Goal: Task Accomplishment & Management: Use online tool/utility

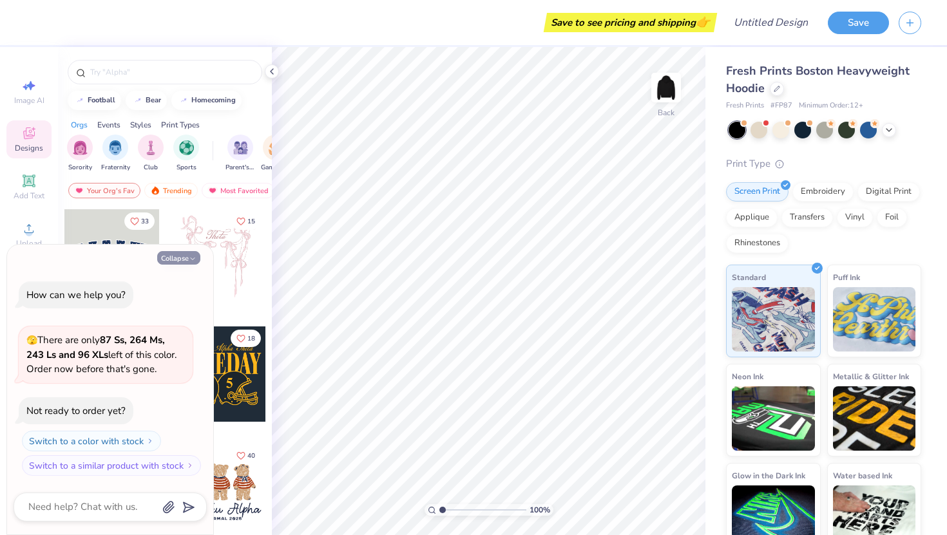
click at [188, 256] on button "Collapse" at bounding box center [178, 258] width 43 height 14
type textarea "x"
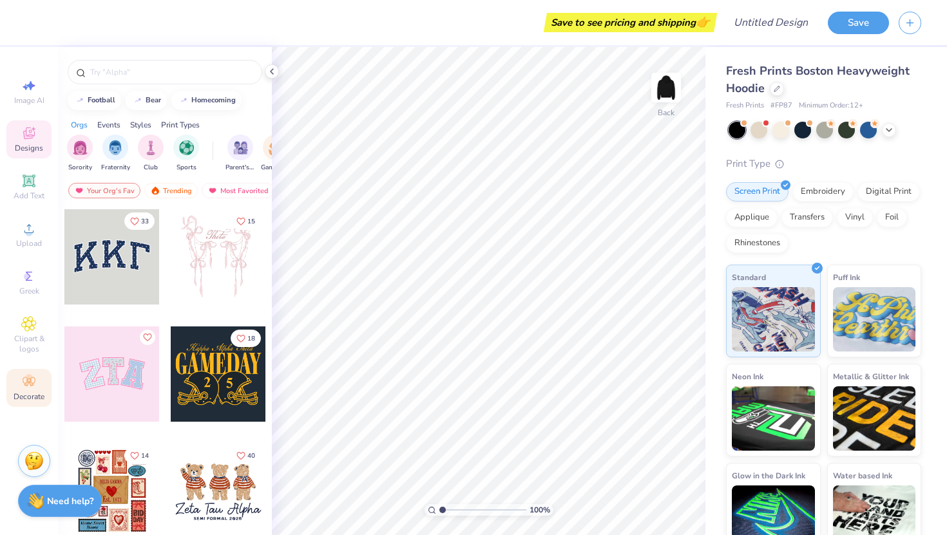
click at [30, 382] on icon at bounding box center [31, 384] width 5 height 5
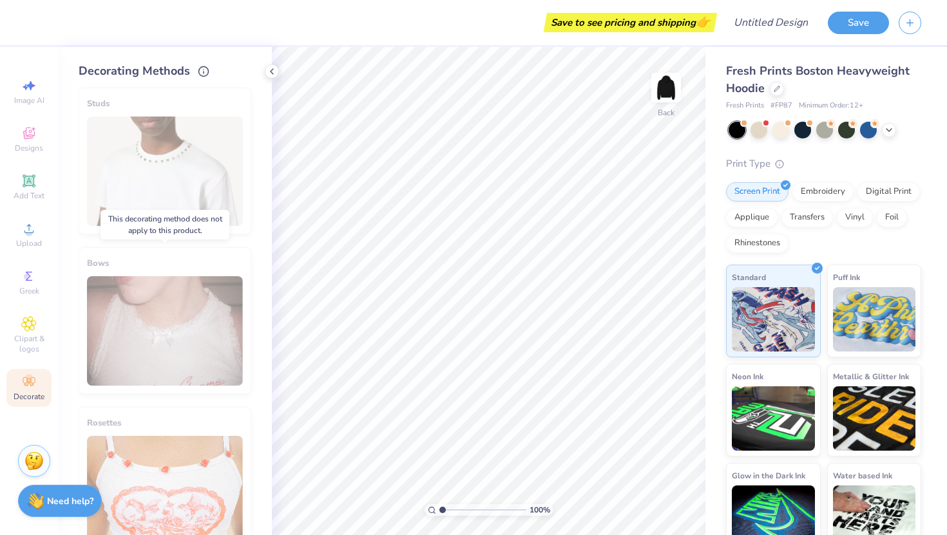
scroll to position [673, 0]
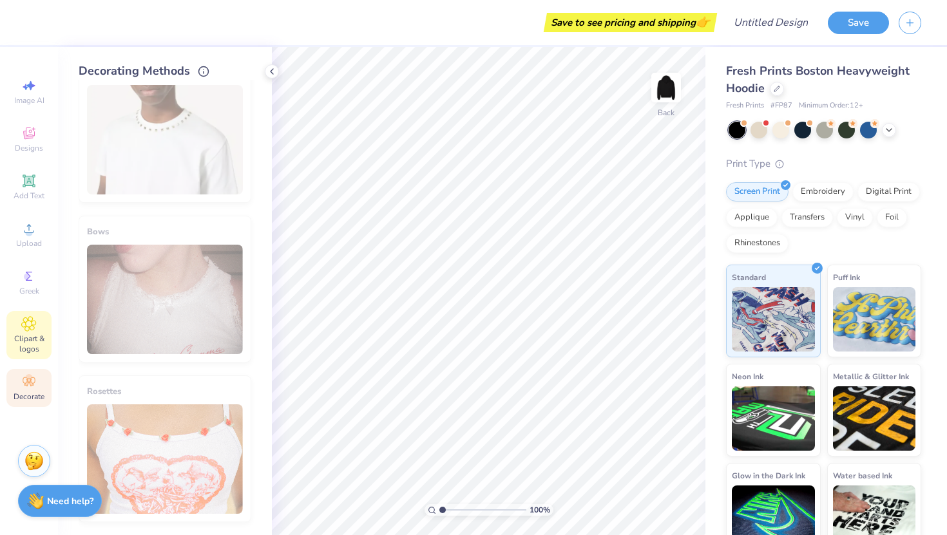
click at [30, 334] on span "Clipart & logos" at bounding box center [28, 344] width 45 height 21
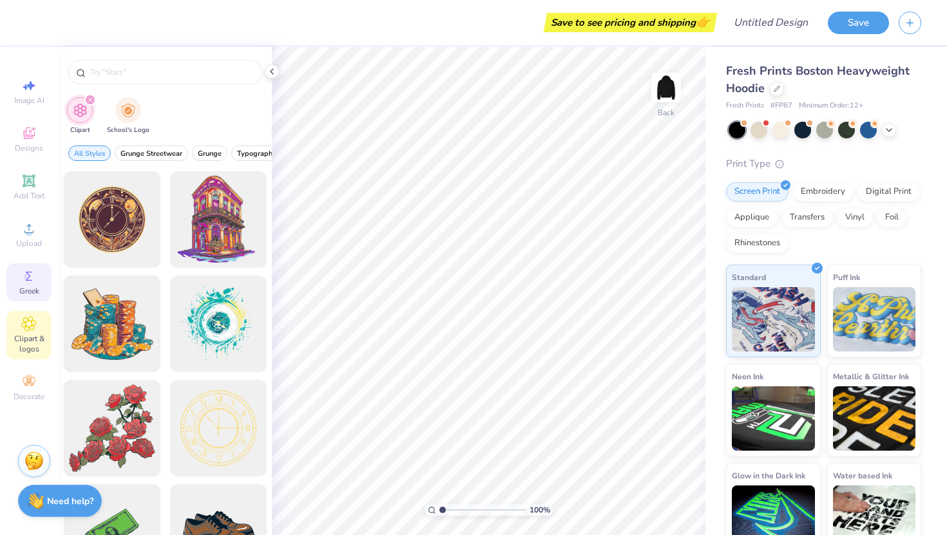
click at [26, 286] on span "Greek" at bounding box center [29, 291] width 20 height 10
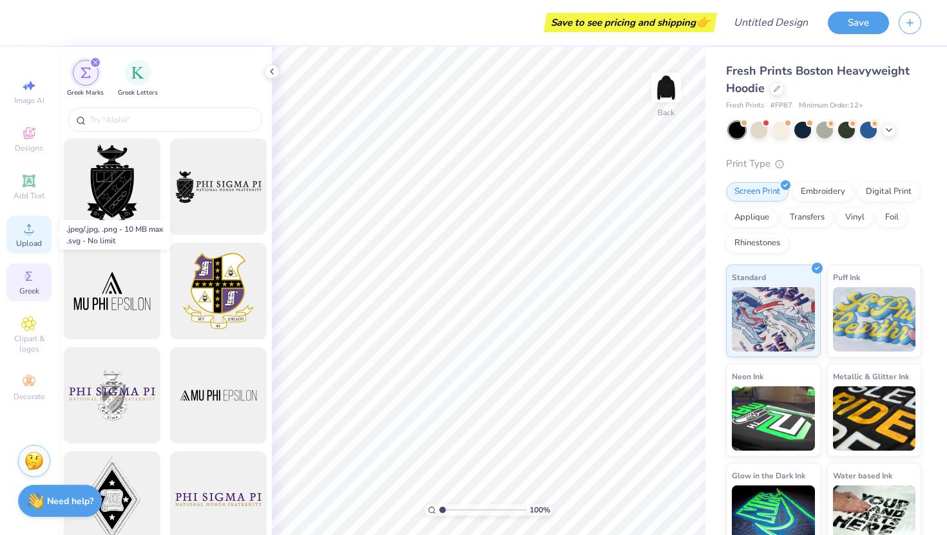
click at [24, 225] on icon at bounding box center [28, 228] width 15 height 15
click at [31, 233] on circle at bounding box center [28, 232] width 7 height 7
click at [29, 86] on icon at bounding box center [30, 86] width 9 height 10
select select "4"
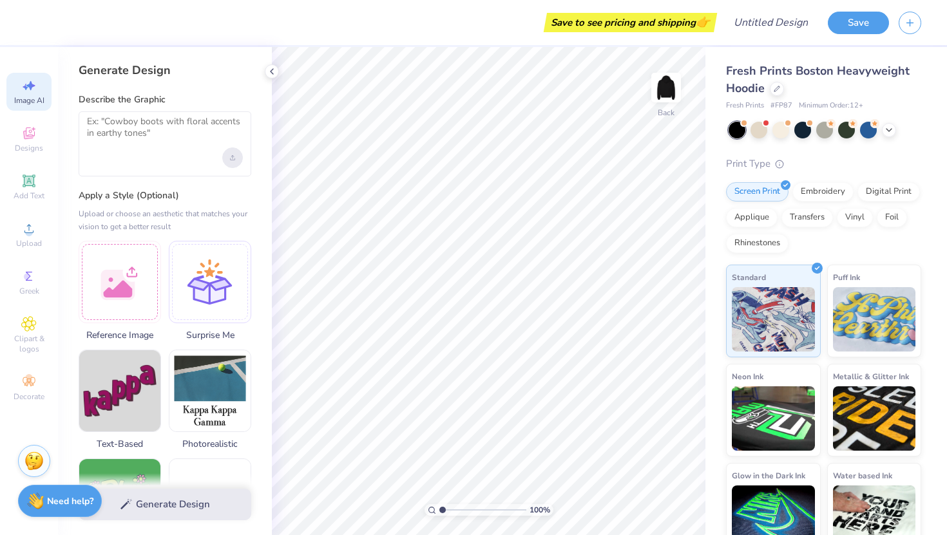
click at [227, 158] on div "Upload image" at bounding box center [232, 158] width 21 height 21
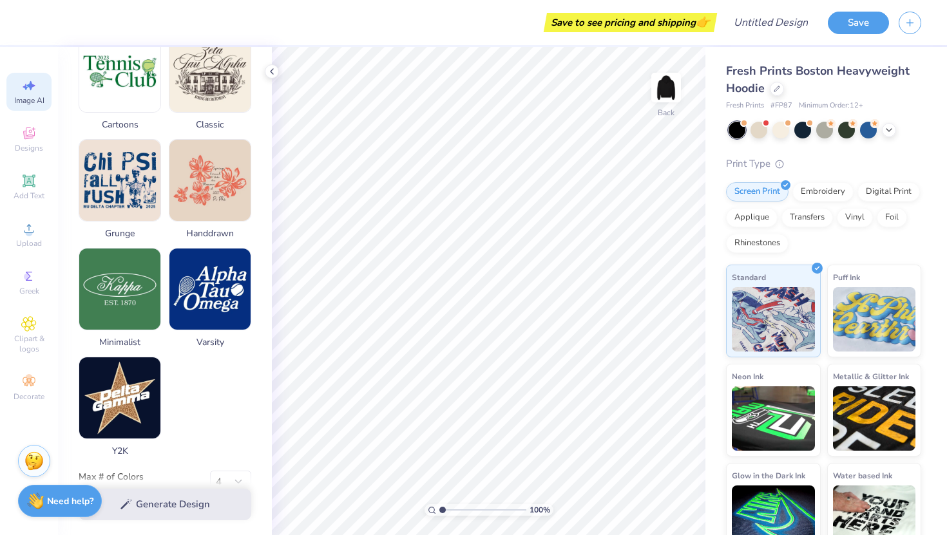
scroll to position [566, 0]
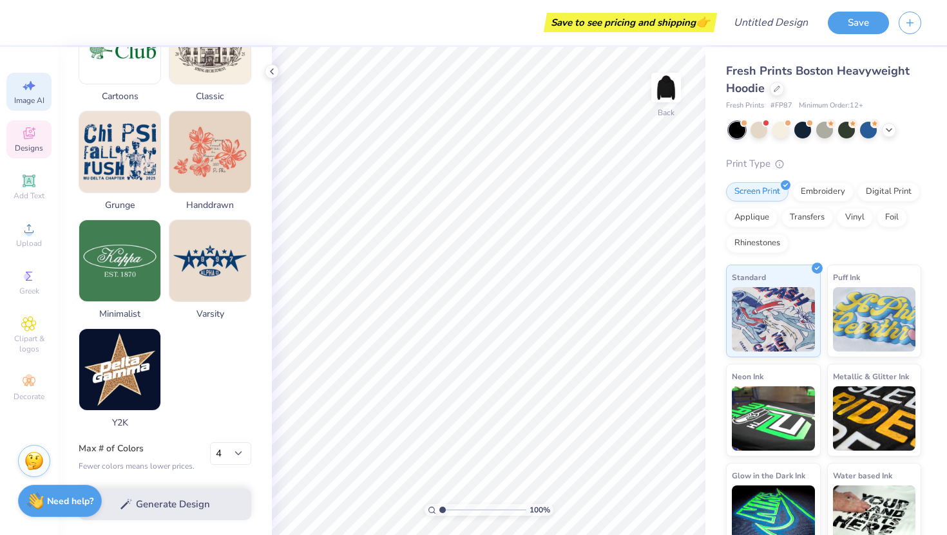
click at [19, 133] on div "Designs" at bounding box center [28, 139] width 45 height 38
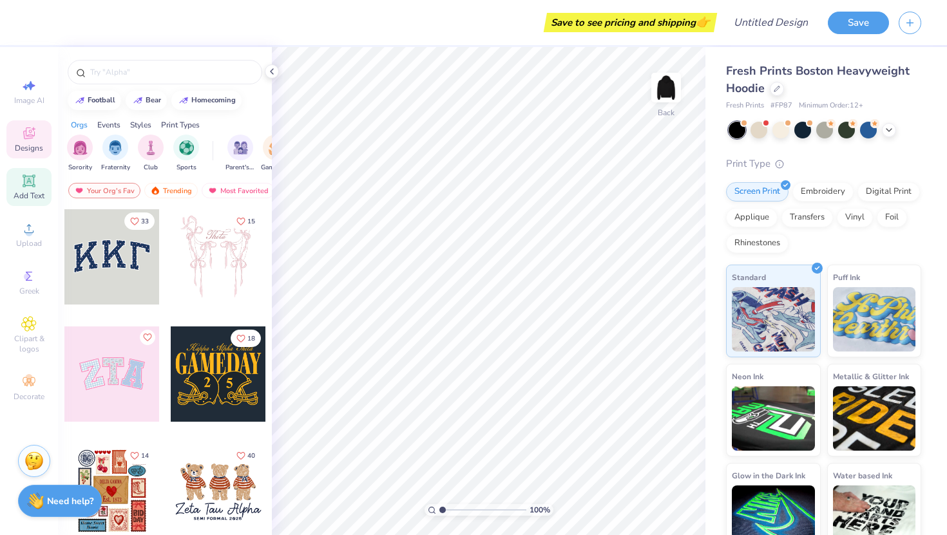
click at [34, 188] on icon at bounding box center [28, 180] width 15 height 15
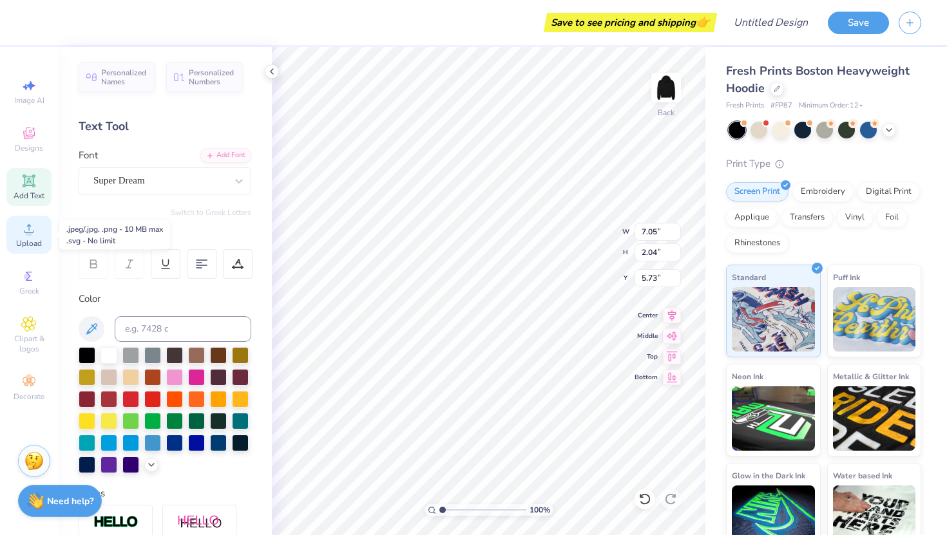
click at [31, 223] on icon at bounding box center [28, 228] width 15 height 15
click at [27, 379] on circle at bounding box center [28, 377] width 7 height 7
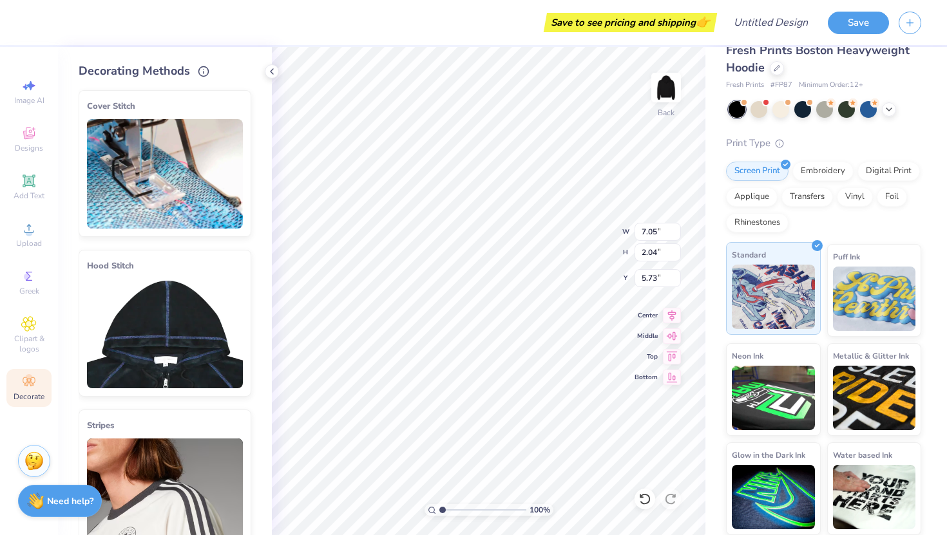
scroll to position [0, 0]
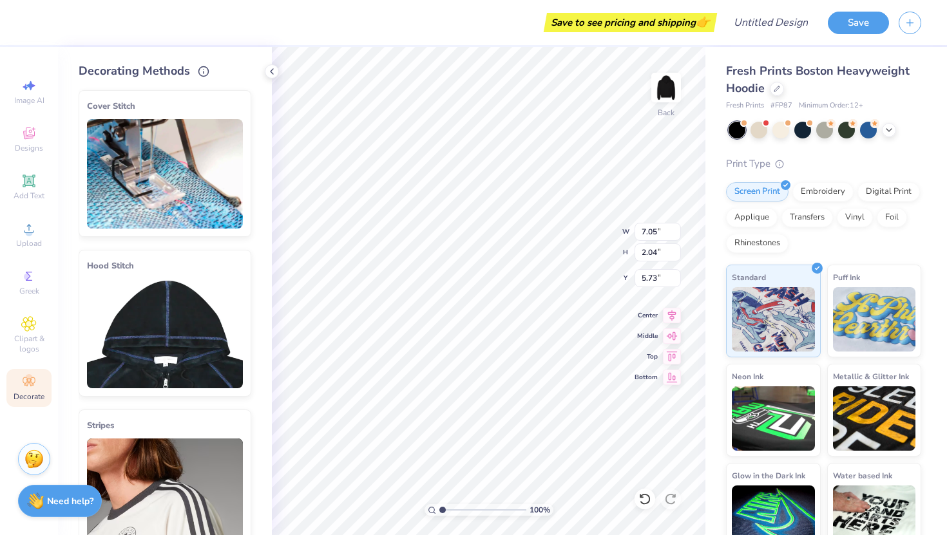
click at [36, 457] on img at bounding box center [33, 459] width 19 height 19
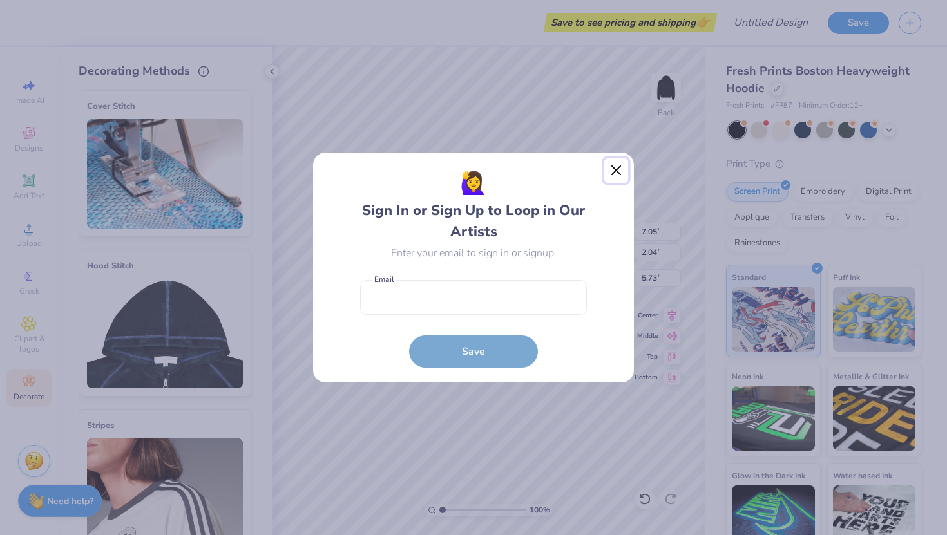
click at [606, 173] on button "Close" at bounding box center [616, 171] width 24 height 24
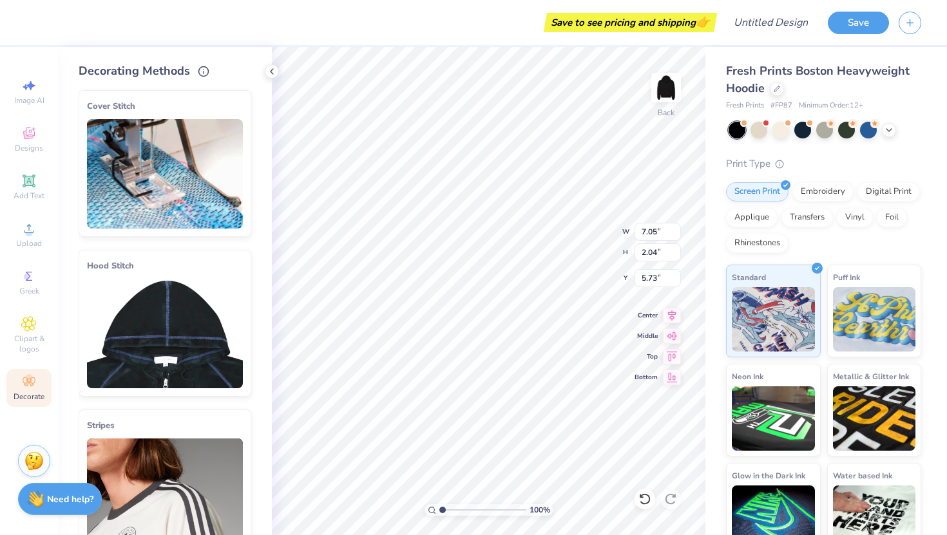
click at [45, 497] on div "Need help? Chat with us." at bounding box center [60, 499] width 84 height 32
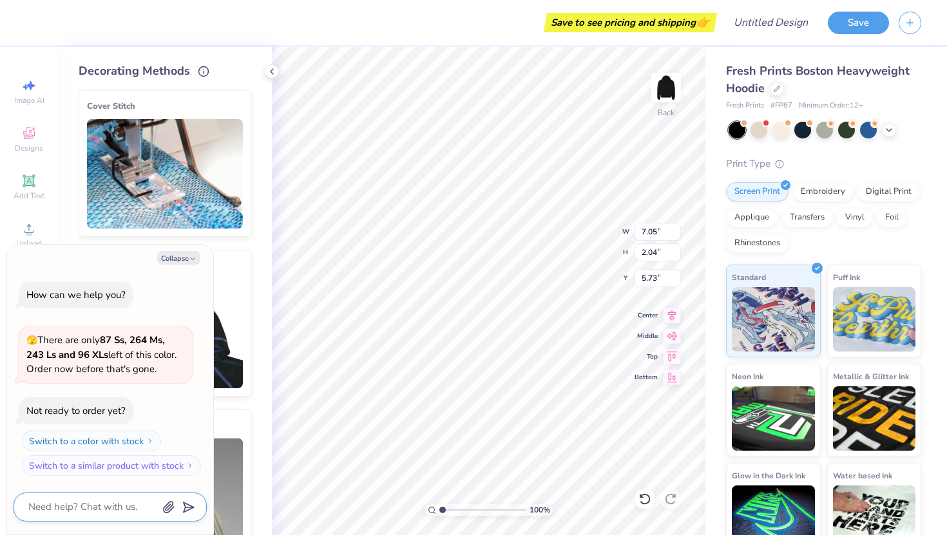
click at [82, 502] on textarea at bounding box center [92, 507] width 131 height 17
type textarea "x"
type textarea "h"
type textarea "x"
type textarea "ho"
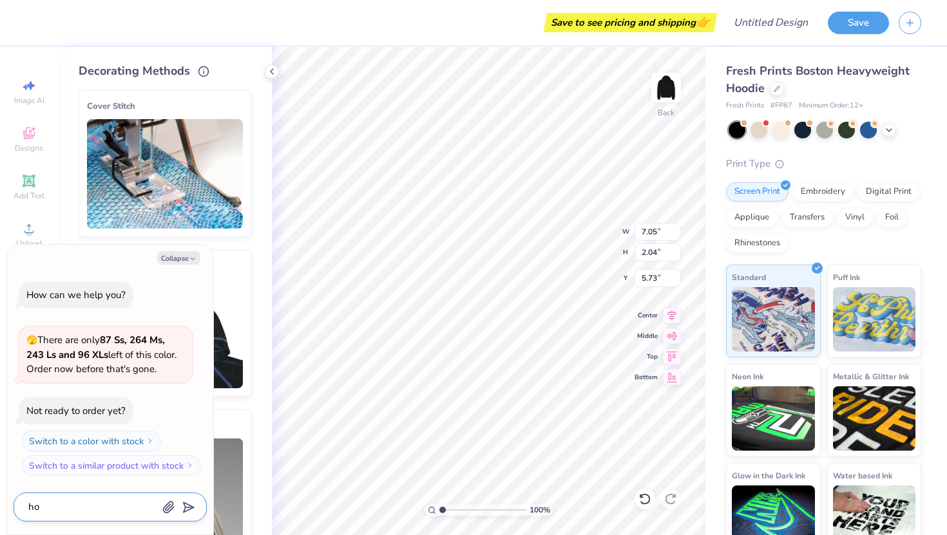
type textarea "x"
type textarea "how"
type textarea "x"
type textarea "how"
type textarea "x"
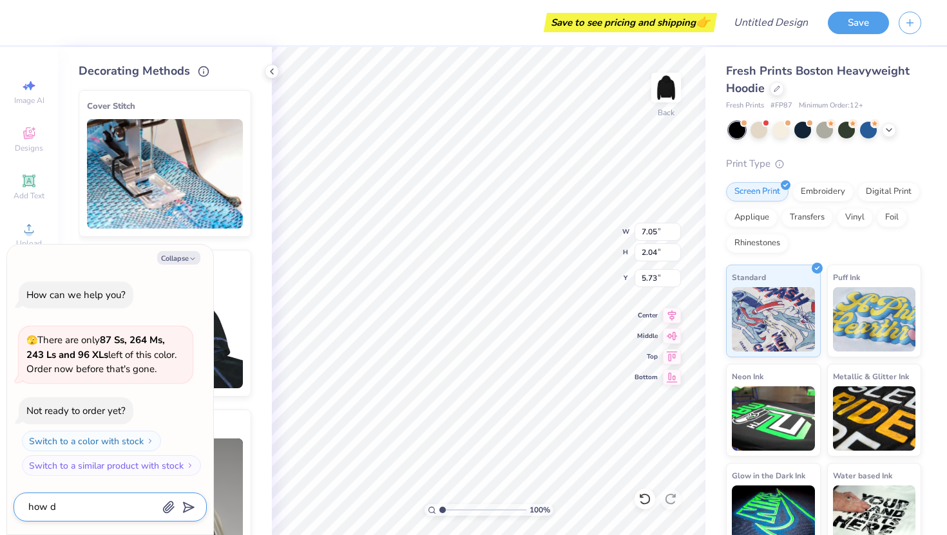
type textarea "how do"
type textarea "x"
type textarea "how do"
type textarea "x"
type textarea "how do i"
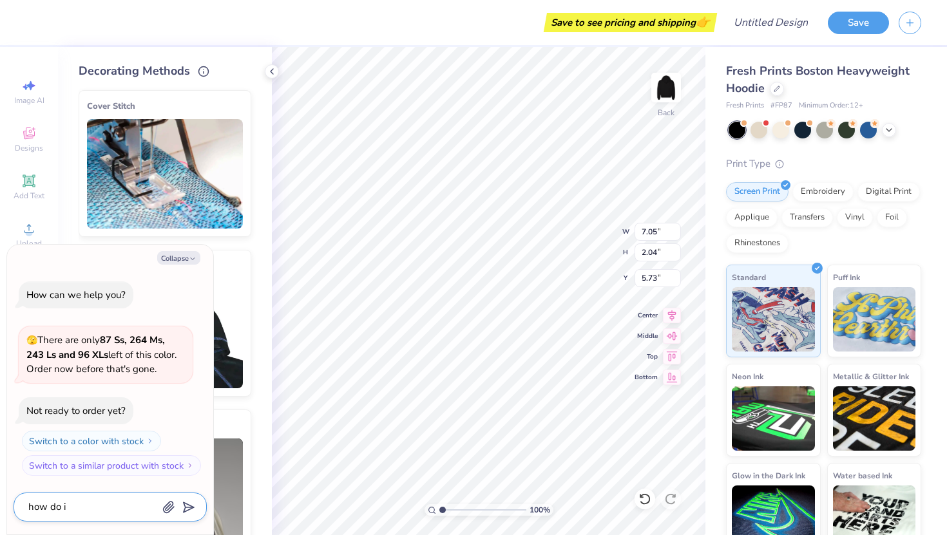
type textarea "x"
type textarea "how do i"
type textarea "x"
type textarea "how do i d"
type textarea "x"
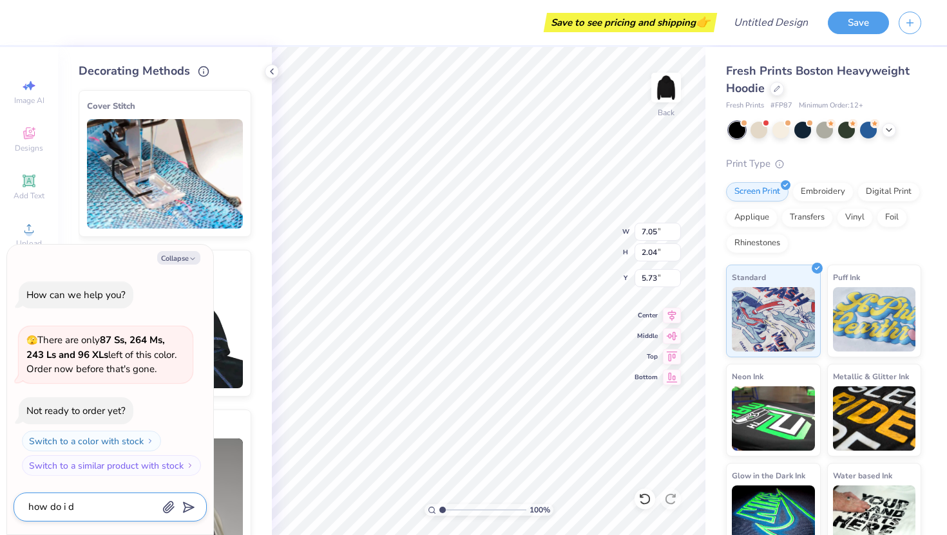
type textarea "how do i do"
type textarea "x"
type textarea "how do i do"
type textarea "x"
type textarea "how do i do a"
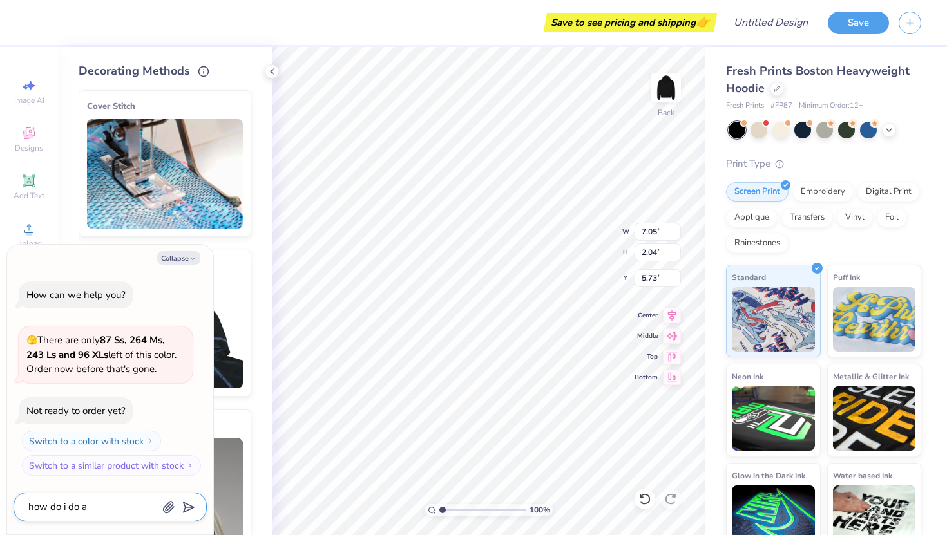
type textarea "x"
type textarea "how do i do a"
type textarea "x"
type textarea "how do i do a d"
type textarea "x"
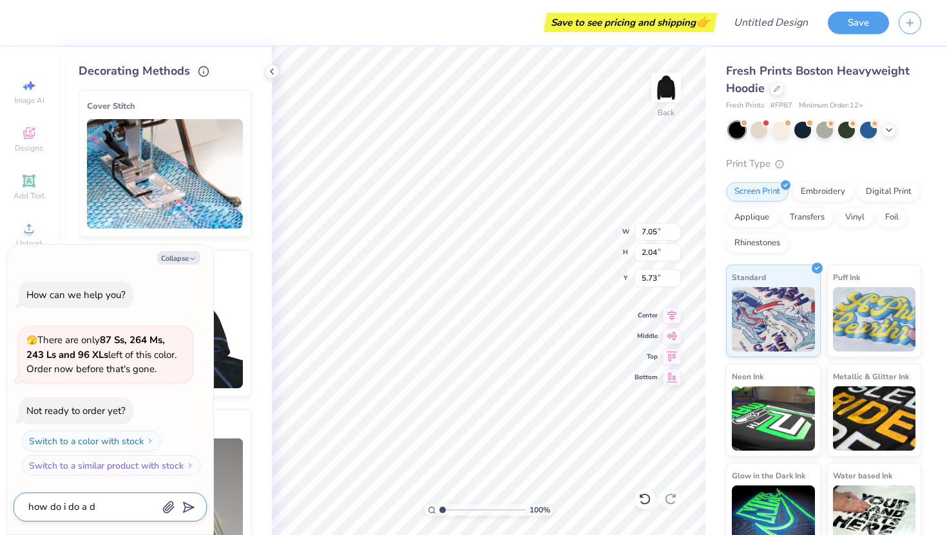
type textarea "how do i do a de"
type textarea "x"
type textarea "how do i do a des"
type textarea "x"
type textarea "how do i do a desi"
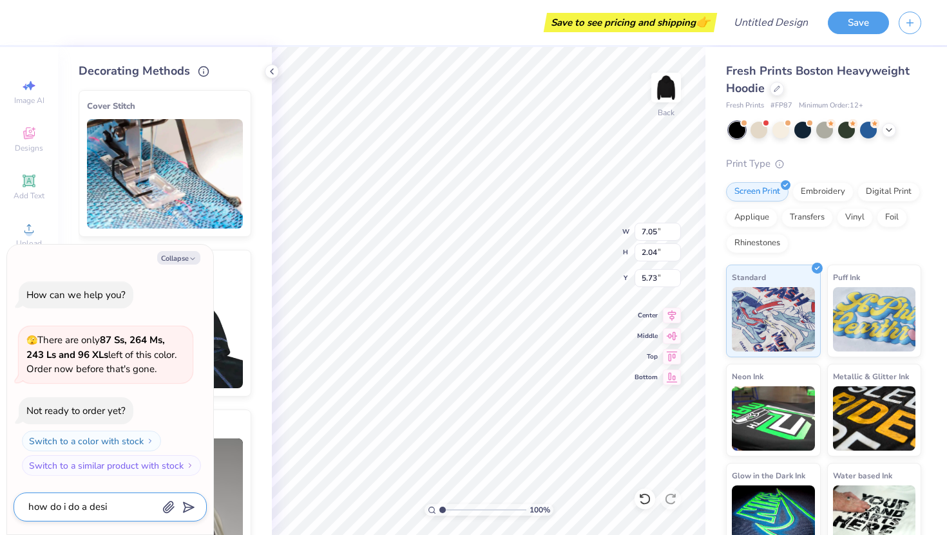
type textarea "x"
type textarea "how do i do a desig"
type textarea "x"
type textarea "how do i do a design"
type textarea "x"
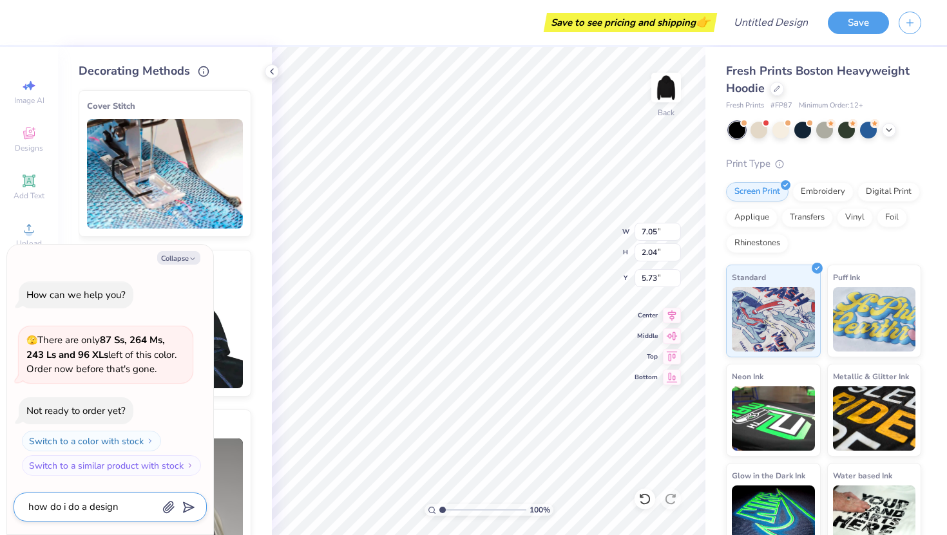
type textarea "how do i do a design"
type textarea "x"
type textarea "how do i do a design o"
type textarea "x"
type textarea "how do i do a design on"
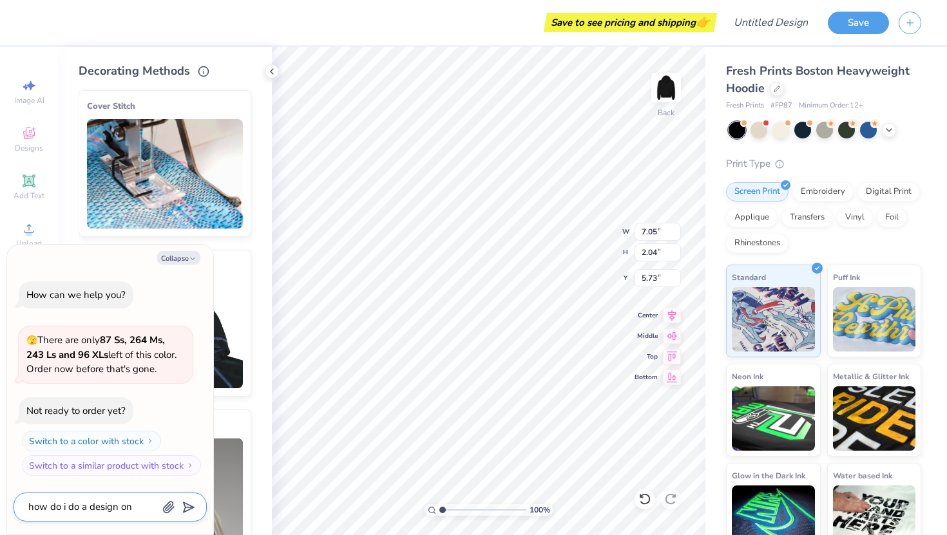
type textarea "x"
type textarea "how do i do a design on"
type textarea "x"
type textarea "how do i do a design on t"
type textarea "x"
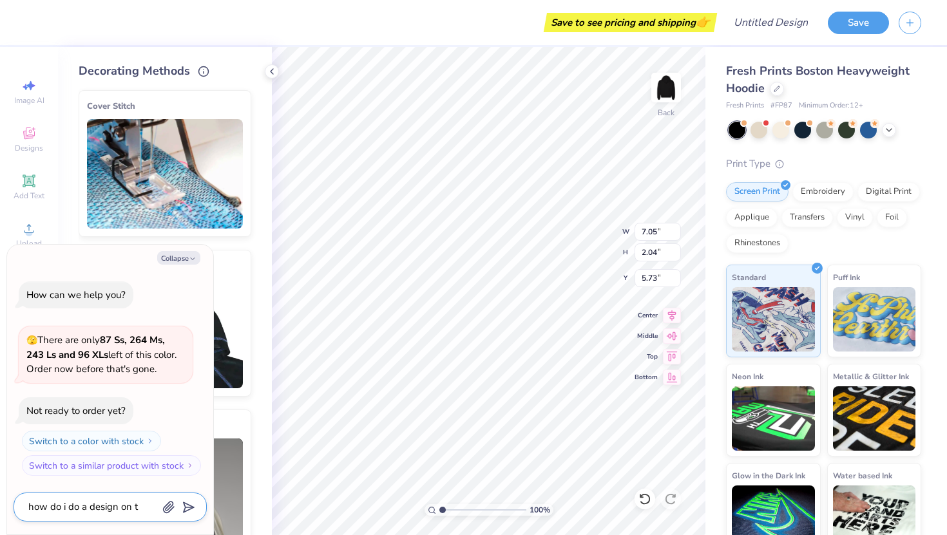
type textarea "how do i do a design on th"
type textarea "x"
type textarea "how do i do a design on the"
type textarea "x"
type textarea "how do i do a design on the"
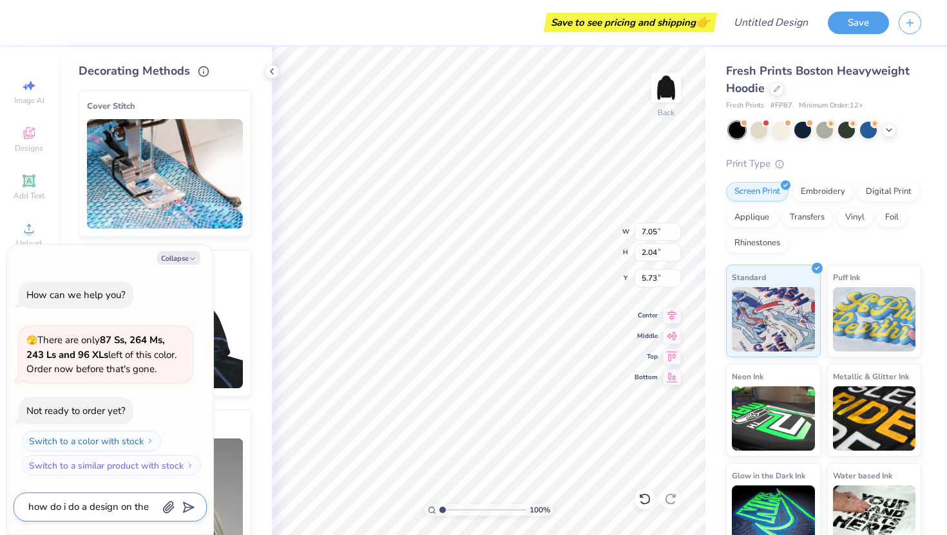
type textarea "x"
type textarea "how do i do a design on the s"
type textarea "x"
type textarea "how do i do a design on the sl"
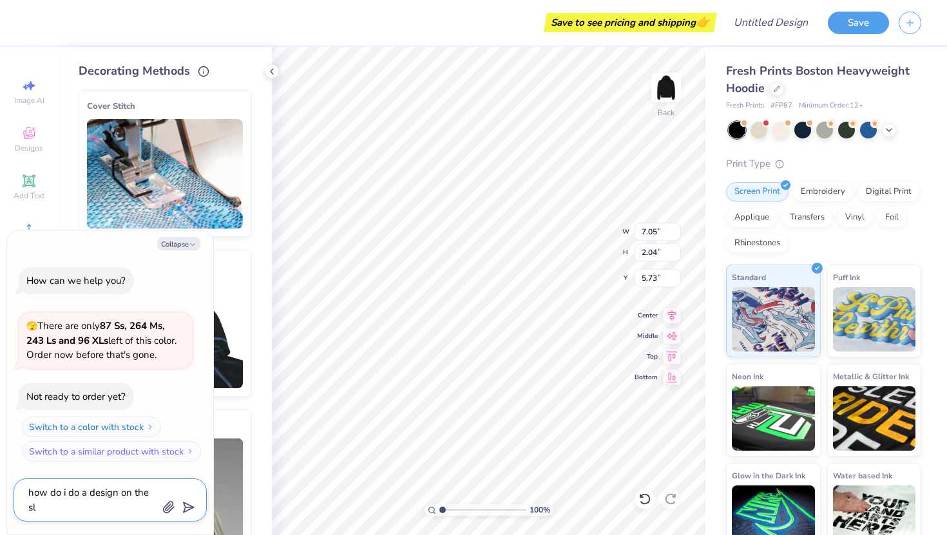
type textarea "x"
type textarea "how do i do a design on the sle"
type textarea "x"
type textarea "how do i do a design on the slee"
type textarea "x"
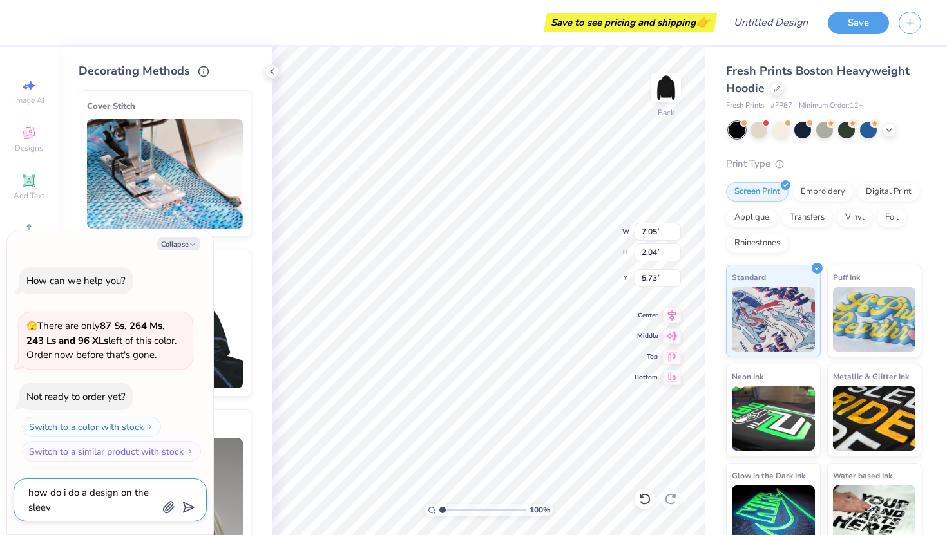
type textarea "how do i do a design on the sleeve"
type textarea "x"
type textarea "how do i do a design on the sleeves"
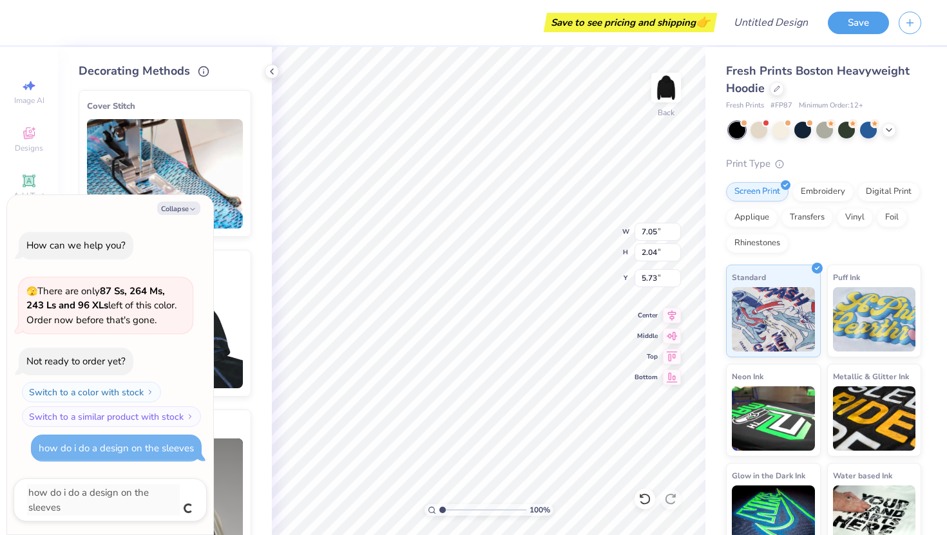
type textarea "x"
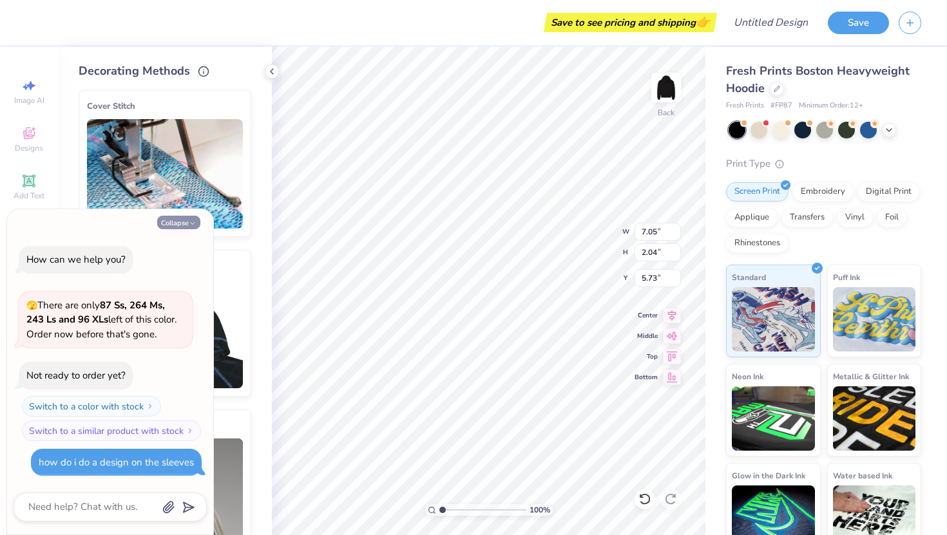
click at [175, 220] on button "Collapse" at bounding box center [178, 223] width 43 height 14
type textarea "x"
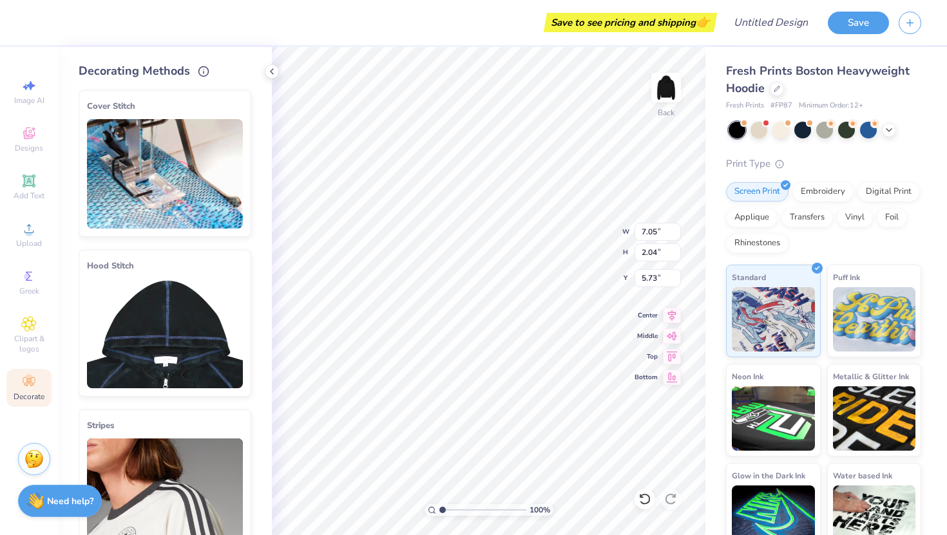
click at [35, 448] on div "Stuck? Our Art team will finish your design for free." at bounding box center [34, 459] width 32 height 32
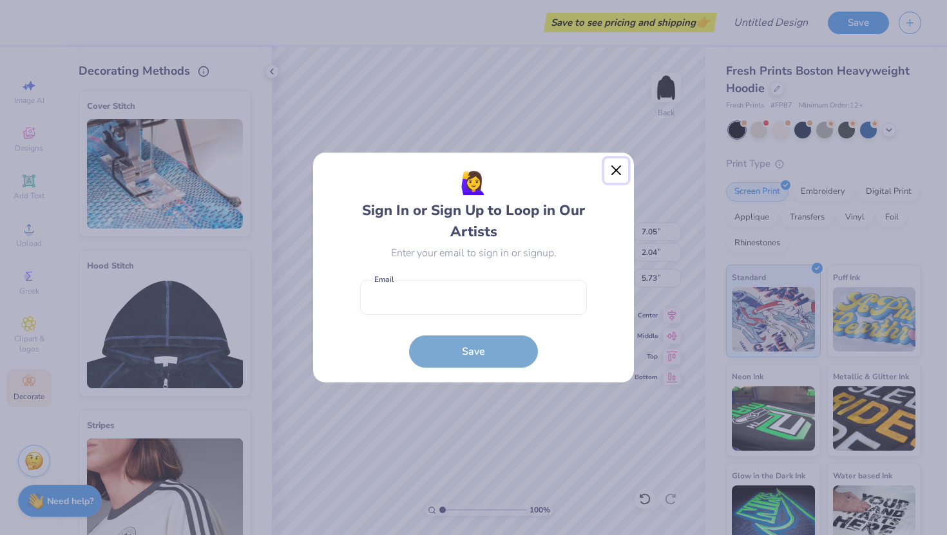
click at [613, 168] on button "Close" at bounding box center [616, 171] width 24 height 24
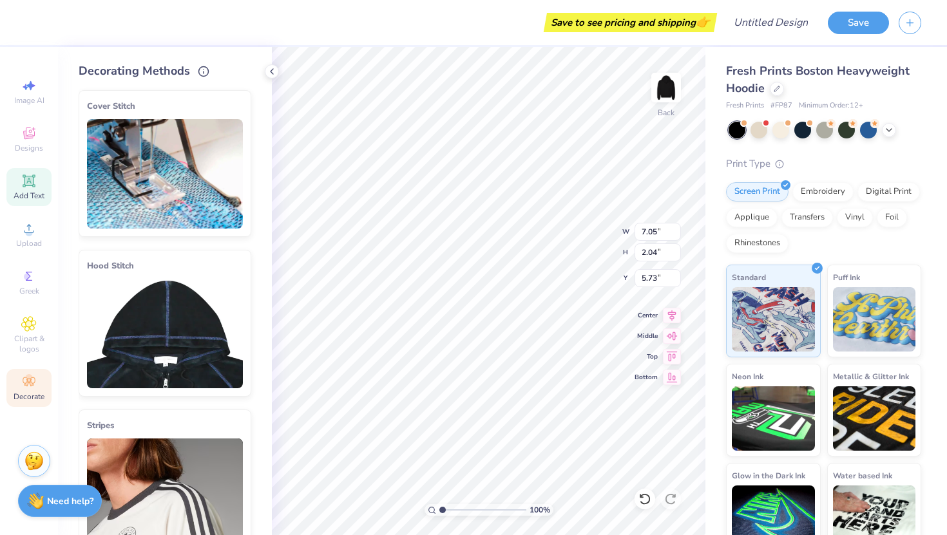
click at [16, 183] on div "Add Text" at bounding box center [28, 187] width 45 height 38
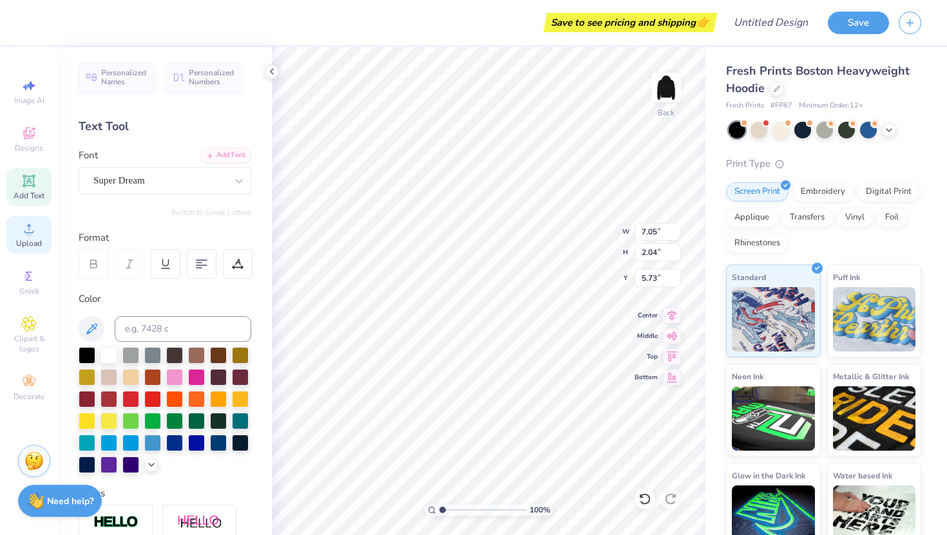
click at [35, 245] on span "Upload" at bounding box center [29, 243] width 26 height 10
click at [36, 278] on icon at bounding box center [28, 276] width 15 height 15
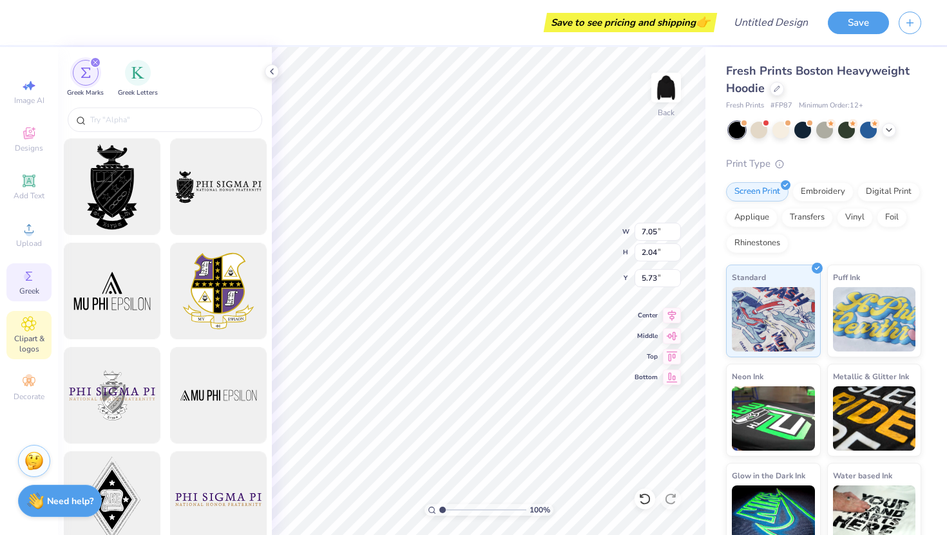
click at [31, 327] on icon at bounding box center [28, 323] width 15 height 15
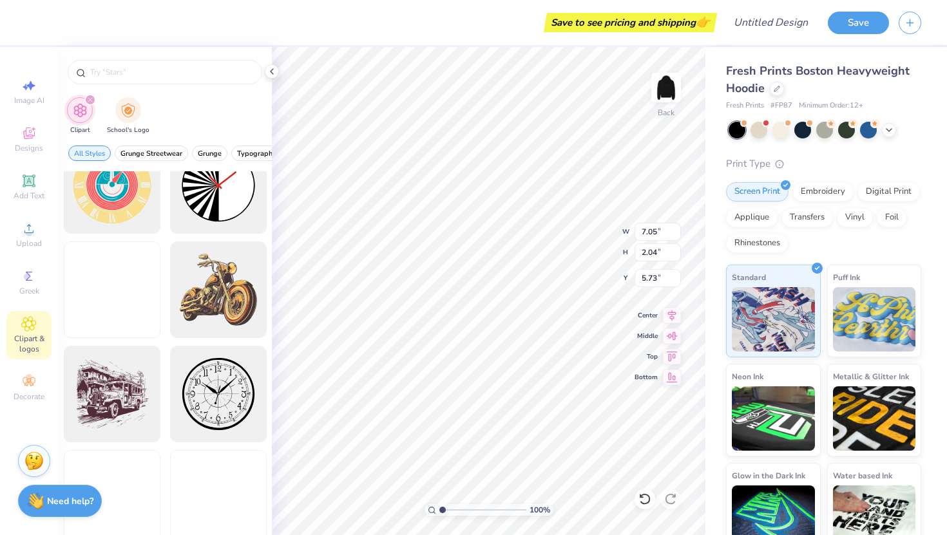
scroll to position [377, 0]
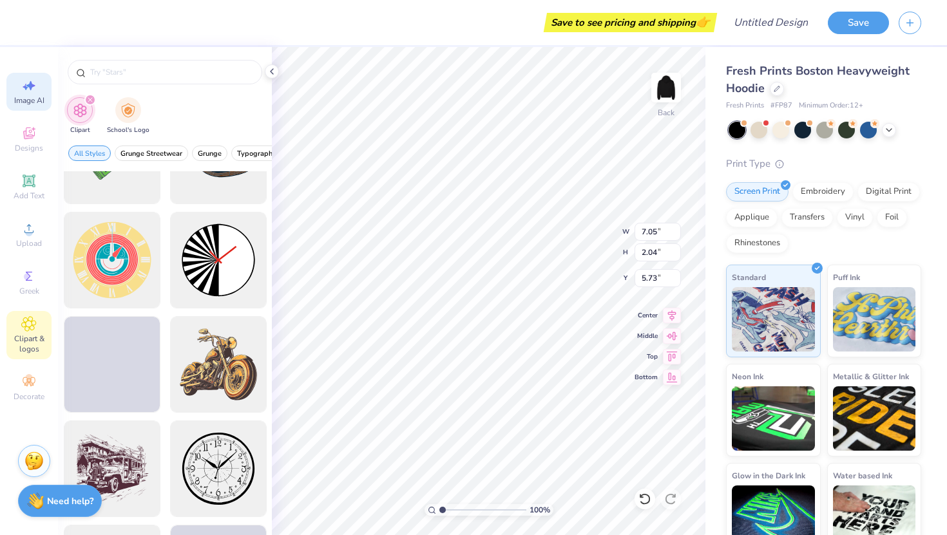
click at [28, 91] on icon at bounding box center [28, 85] width 15 height 15
select select "4"
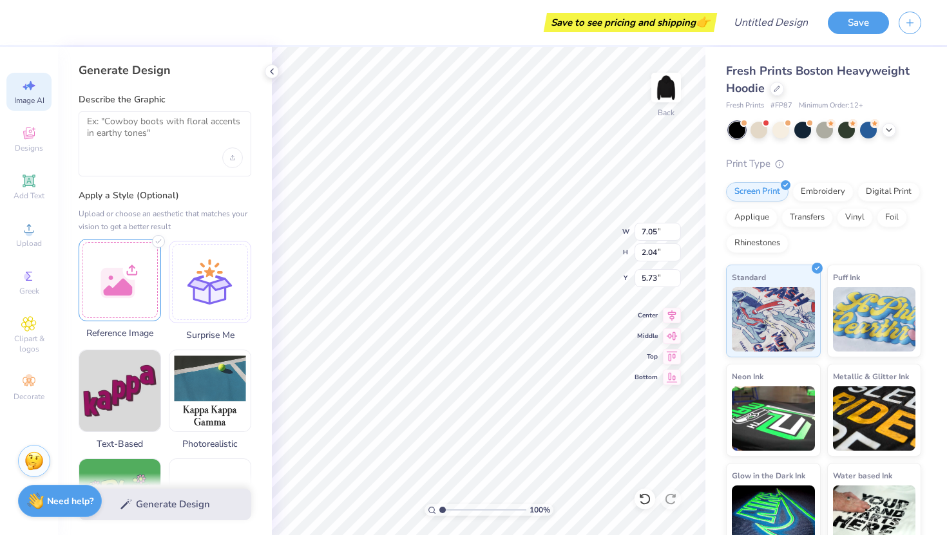
click at [133, 277] on div at bounding box center [120, 280] width 82 height 82
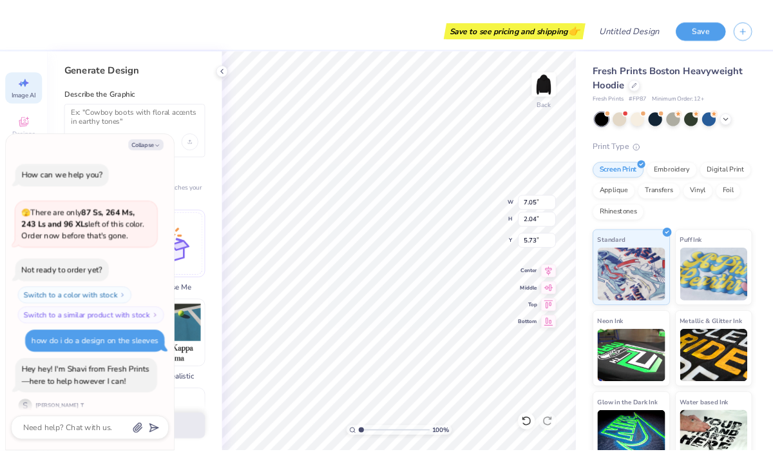
scroll to position [14, 0]
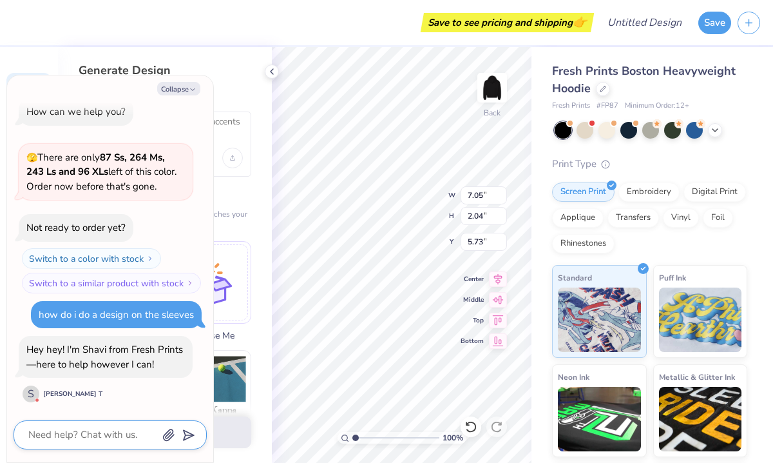
click at [104, 430] on textarea at bounding box center [92, 434] width 131 height 17
type textarea "x"
type textarea "h"
type textarea "x"
type textarea "ho"
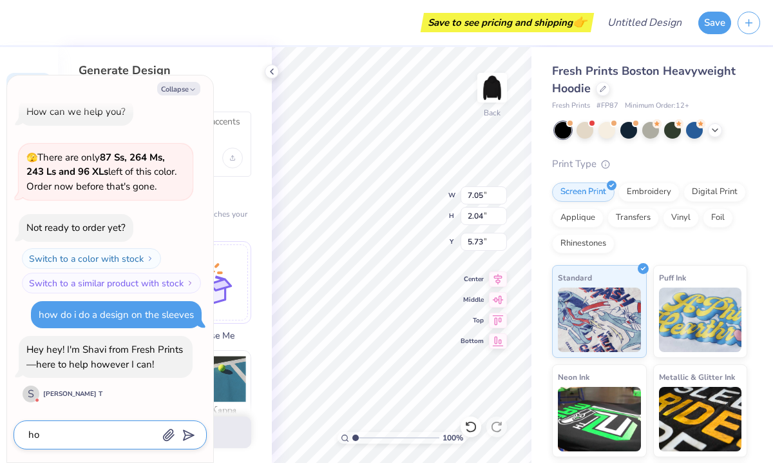
type textarea "x"
type textarea "how"
type textarea "x"
type textarea "how"
type textarea "x"
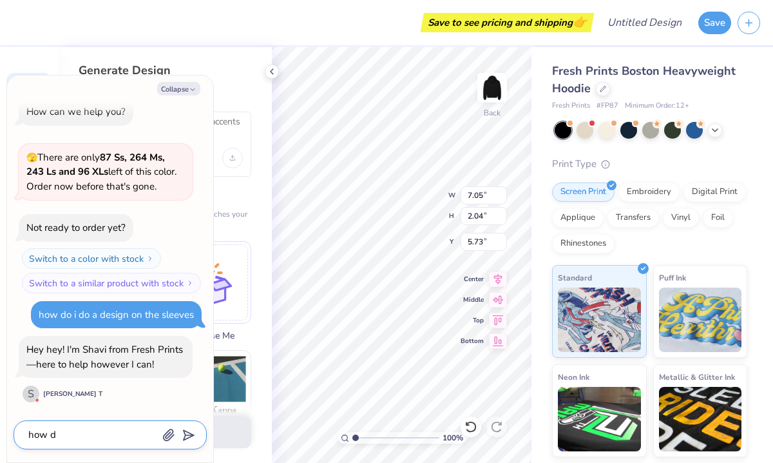
type textarea "how do"
type textarea "x"
type textarea "how dod"
type textarea "x"
type textarea "how do"
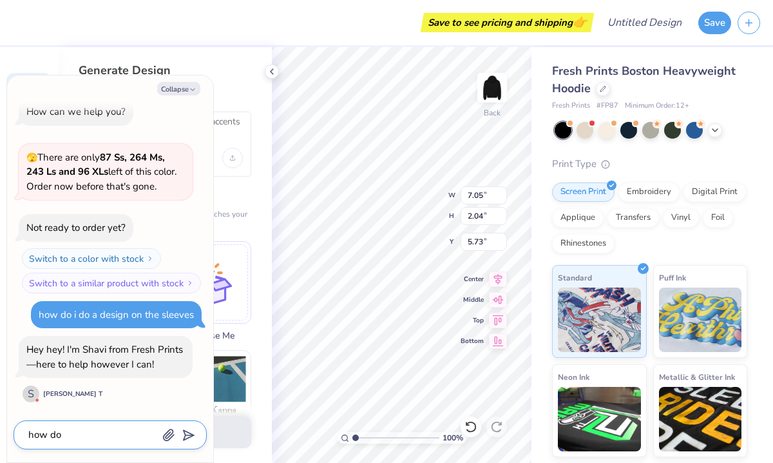
type textarea "x"
type textarea "how do"
type textarea "x"
type textarea "how do i"
type textarea "x"
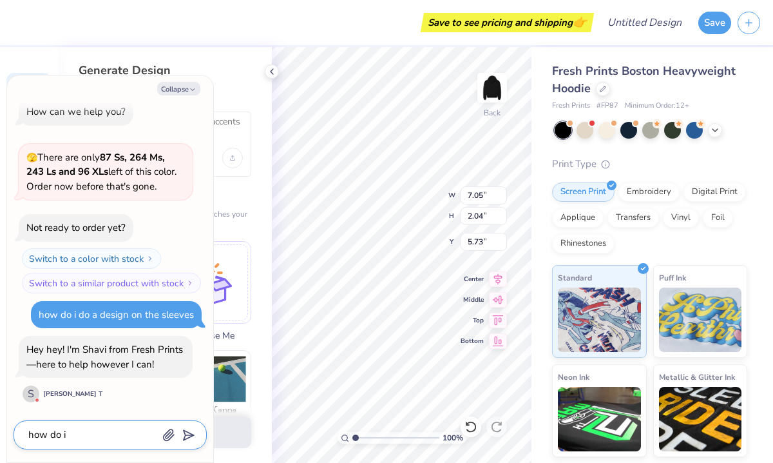
type textarea "how do i"
type textarea "x"
type textarea "how do i d"
type textarea "x"
type textarea "how do i do"
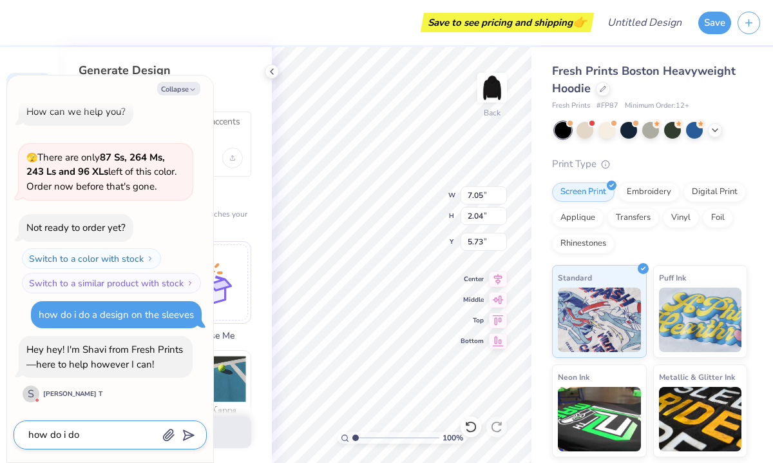
type textarea "x"
type textarea "how do i do"
type textarea "x"
type textarea "how do i do a"
type textarea "x"
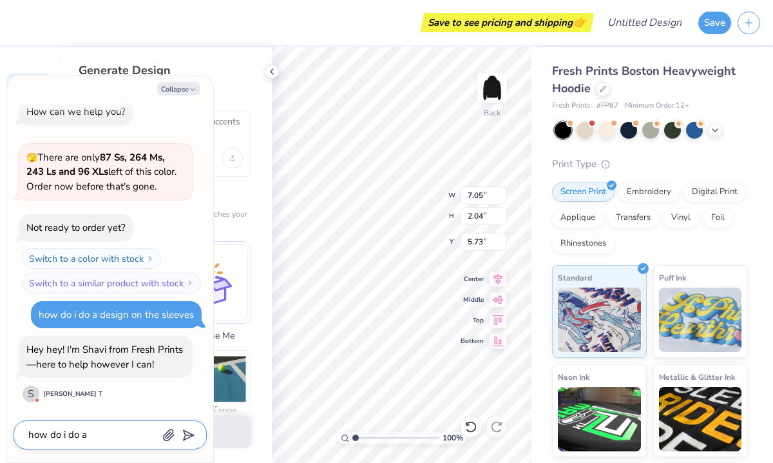
type textarea "how do i do a s"
type textarea "x"
type textarea "how do i do a"
type textarea "x"
type textarea "how do i do a d"
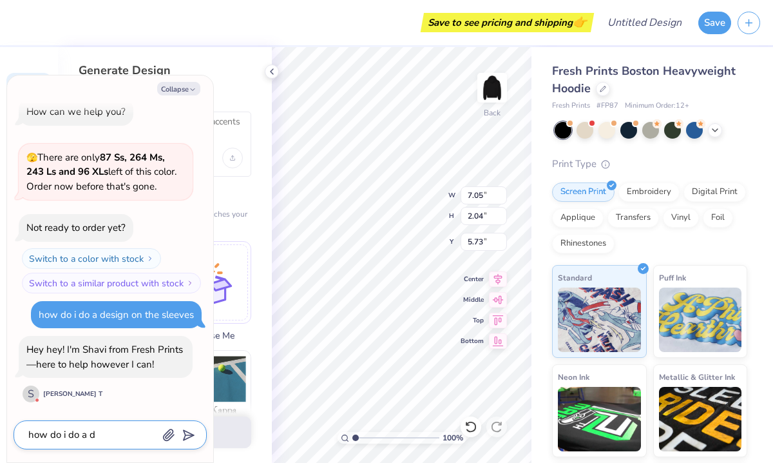
type textarea "x"
type textarea "how do i do a de"
type textarea "x"
type textarea "how do i do a des"
type textarea "x"
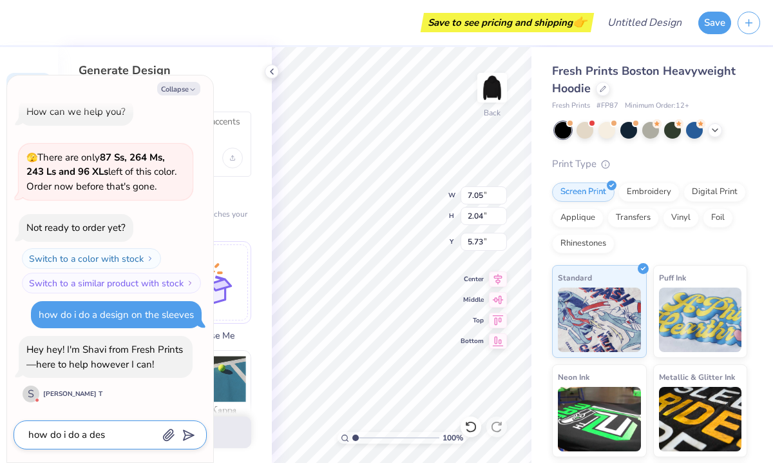
type textarea "how do i do a desg"
type textarea "x"
type textarea "how do i do a desgi"
type textarea "x"
type textarea "how do i do a desg"
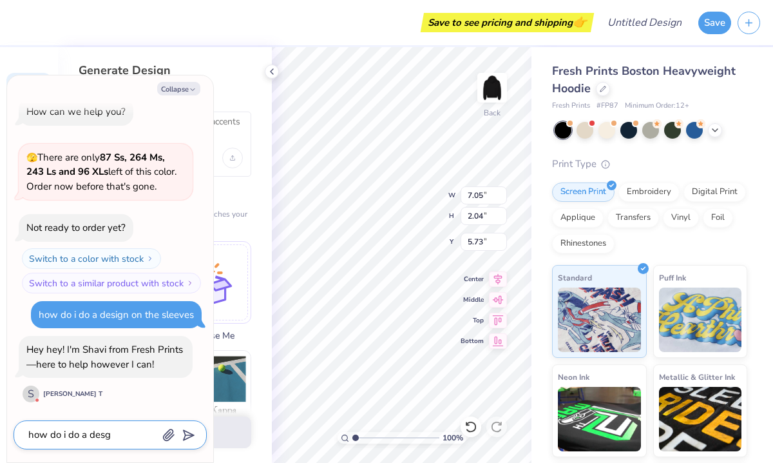
type textarea "x"
type textarea "how do i do a des"
type textarea "x"
type textarea "how do i do a desi"
type textarea "x"
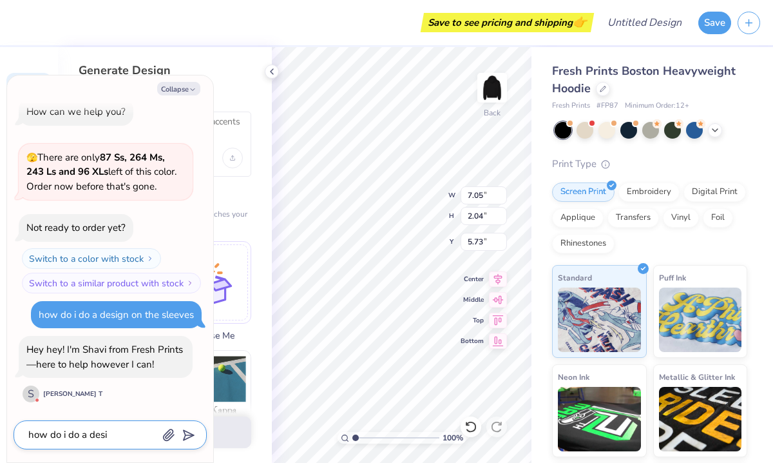
type textarea "how do i do a desig"
type textarea "x"
type textarea "how do i do a design"
type textarea "x"
type textarea "how do i do a design"
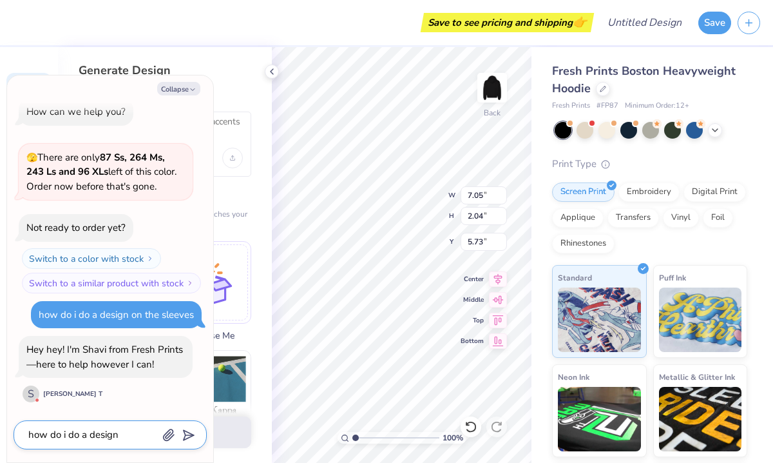
type textarea "x"
type textarea "how do i do a design n"
type textarea "x"
type textarea "how do i do a design no"
type textarea "x"
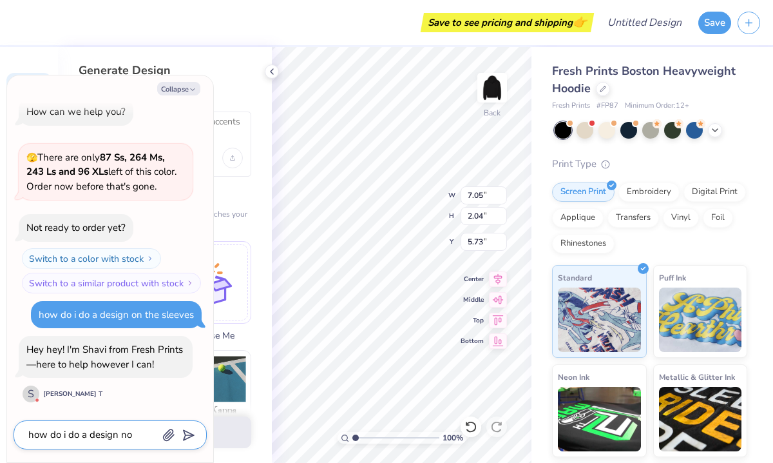
type textarea "how do i do a design n"
type textarea "x"
type textarea "how do i do a design"
type textarea "x"
type textarea "how do i do a design i"
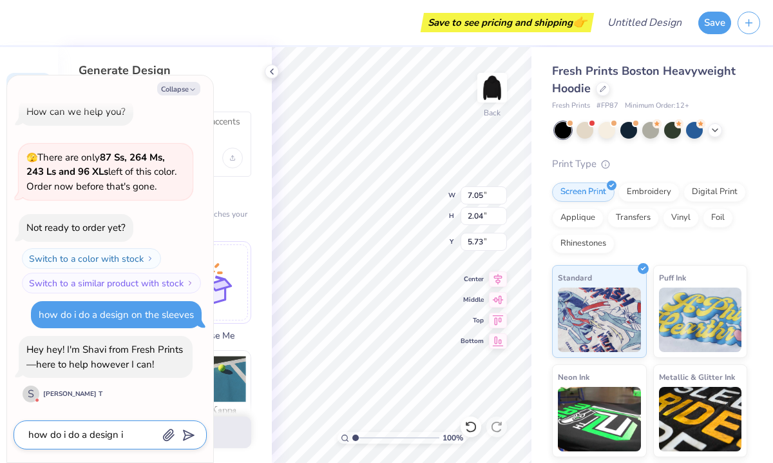
type textarea "x"
type textarea "how do i do a design in"
type textarea "x"
type textarea "how do i do a design in"
type textarea "x"
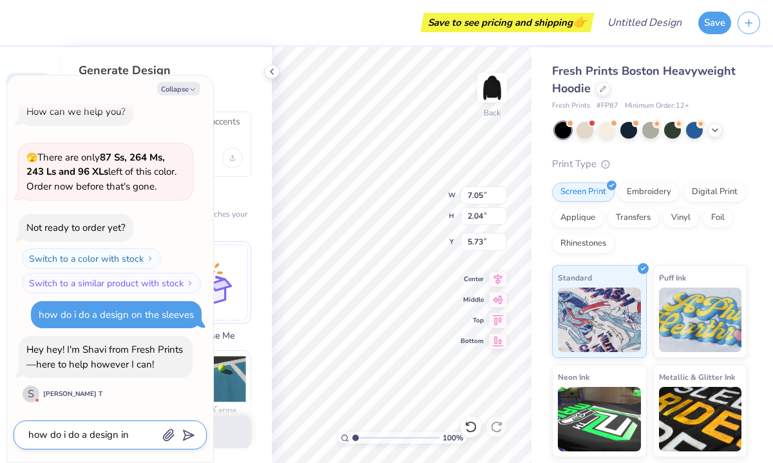
type textarea "how do i do a design in"
type textarea "x"
type textarea "how do i do a design i"
type textarea "x"
type textarea "how do i do a design"
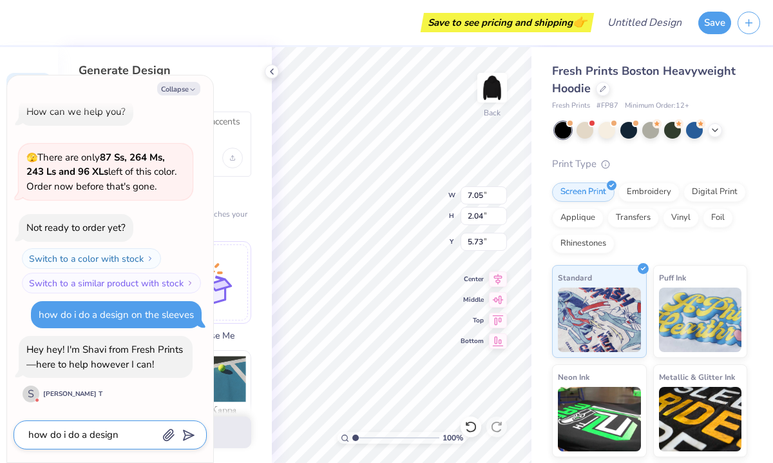
type textarea "x"
type textarea "how do i do a design o"
type textarea "x"
type textarea "how do i do a design on"
type textarea "x"
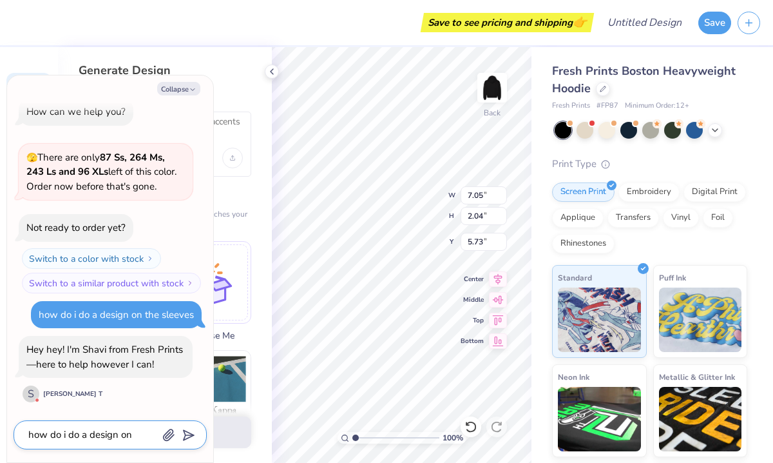
type textarea "how do i do a design on"
type textarea "x"
type textarea "how do i do a design on t"
type textarea "x"
type textarea "how do i do a design on th"
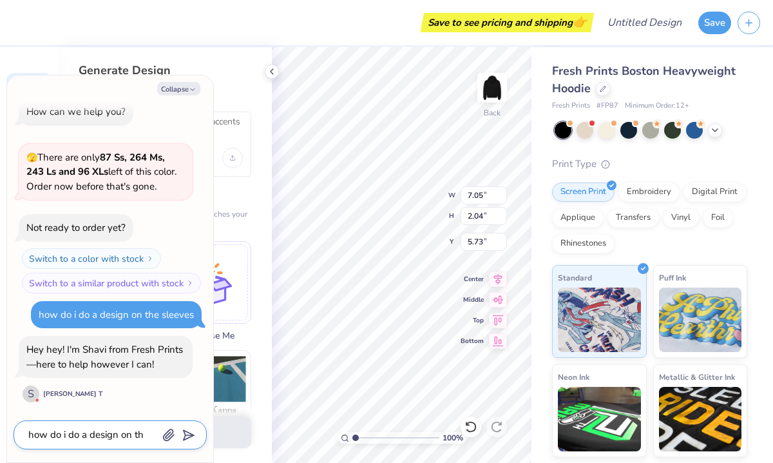
type textarea "x"
type textarea "how do i do a design on the"
type textarea "x"
type textarea "how do i do a design on the"
type textarea "x"
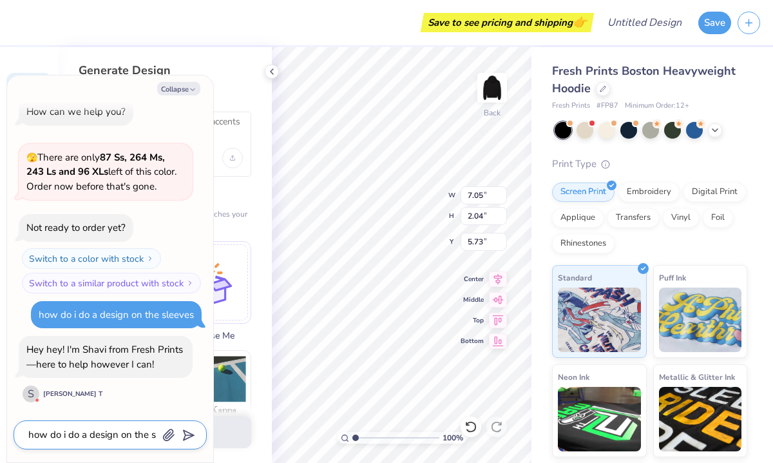
type textarea "how do i do a design on the sl"
type textarea "x"
type textarea "how do i do a design on the sle"
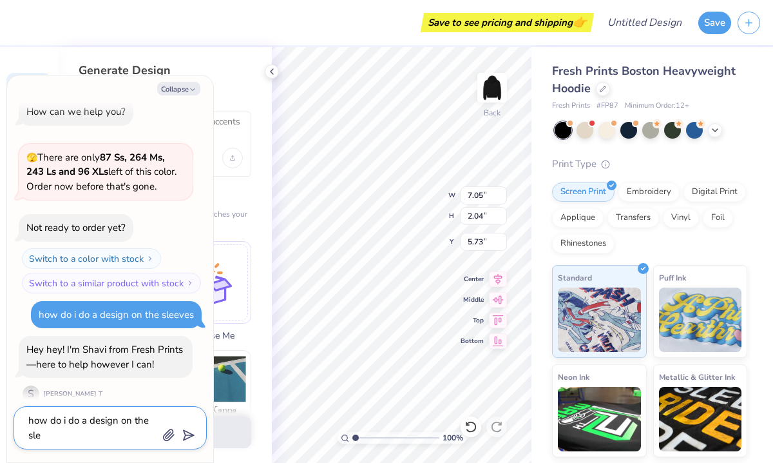
type textarea "x"
type textarea "how do i do a design on the slee"
type textarea "x"
type textarea "how do i do a design on the sleev"
type textarea "x"
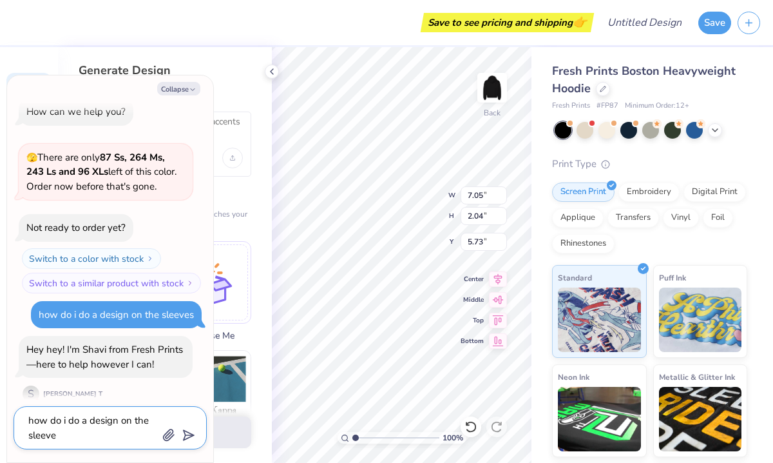
type textarea "how do i do a design on the sleeve"
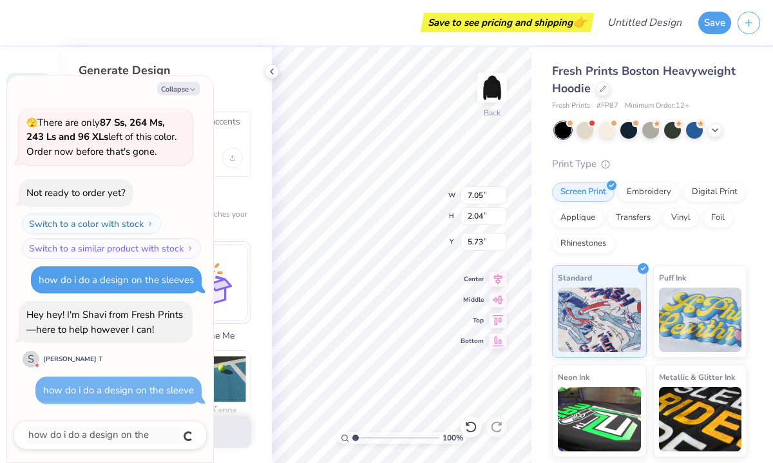
type textarea "x"
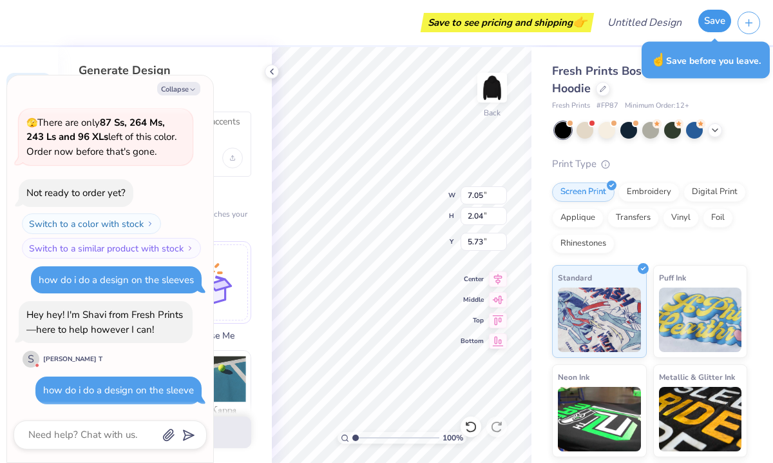
click at [709, 13] on button "Save" at bounding box center [714, 21] width 33 height 23
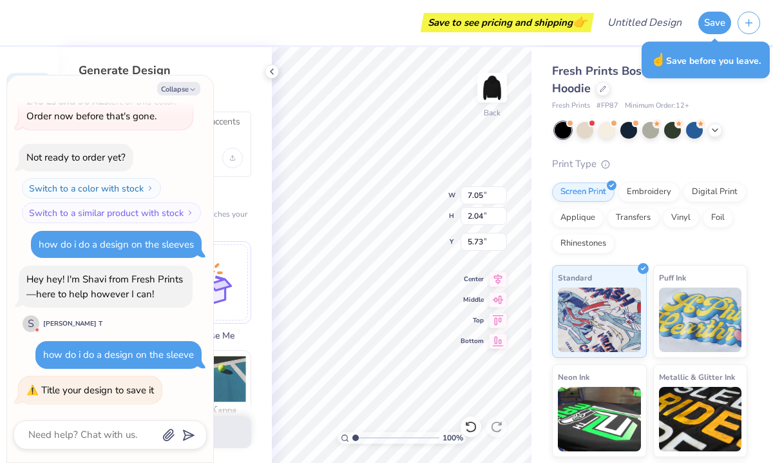
click at [75, 391] on div "Title your design to save it" at bounding box center [97, 389] width 113 height 13
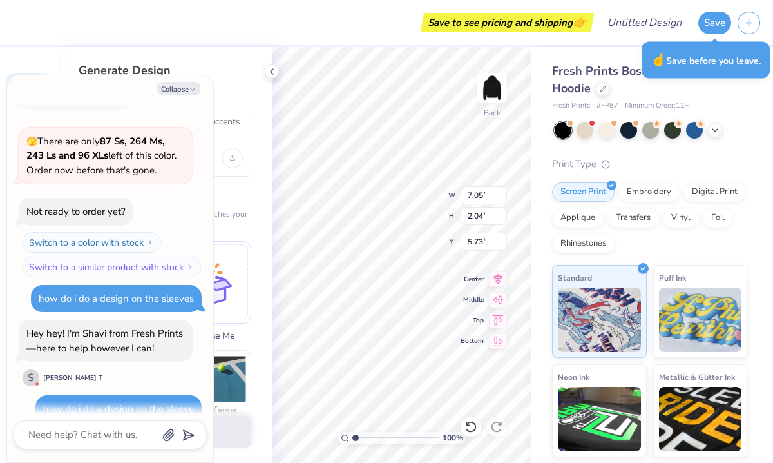
scroll to position [0, 0]
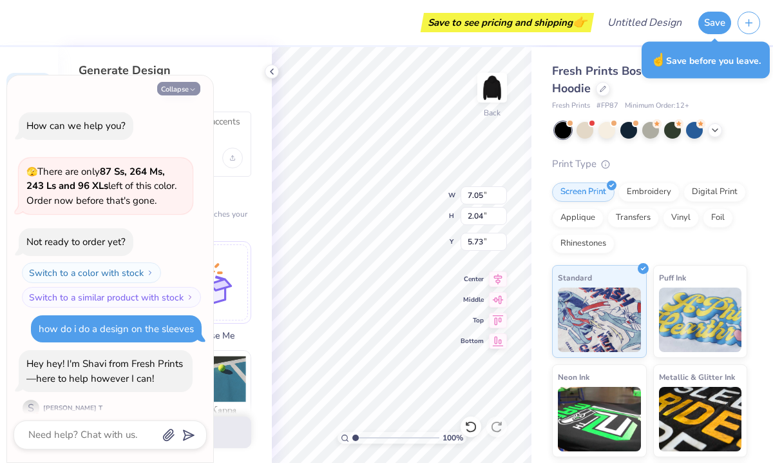
click at [188, 89] on button "Collapse" at bounding box center [178, 89] width 43 height 14
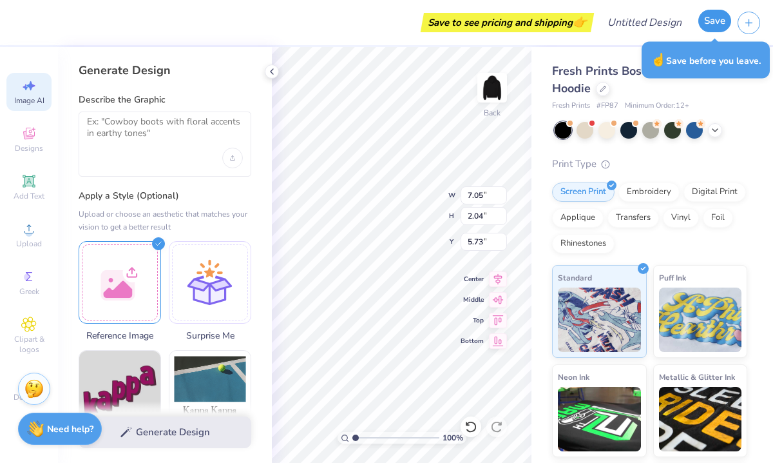
click at [710, 23] on button "Save" at bounding box center [714, 21] width 33 height 23
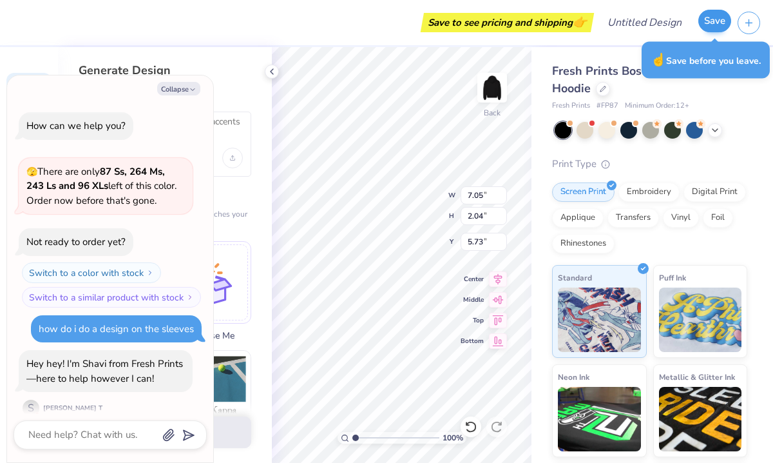
scroll to position [119, 0]
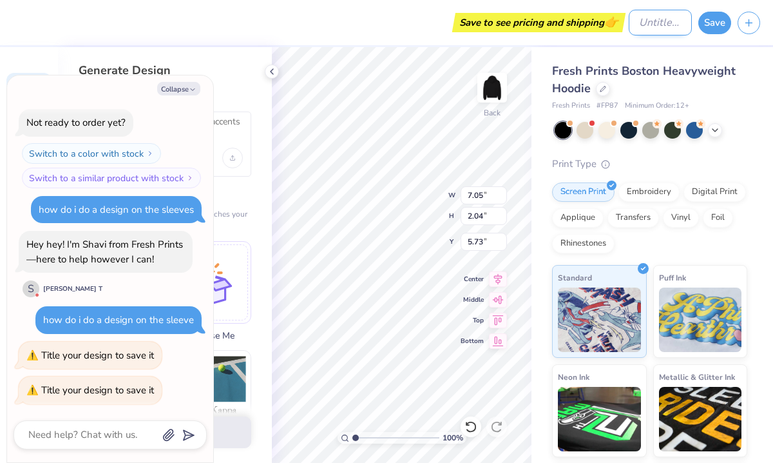
type textarea "x"
click at [613, 23] on div "Save to see pricing and shipping 👉 Design Title Save" at bounding box center [386, 22] width 773 height 45
type input "F"
type textarea "x"
type input "FH"
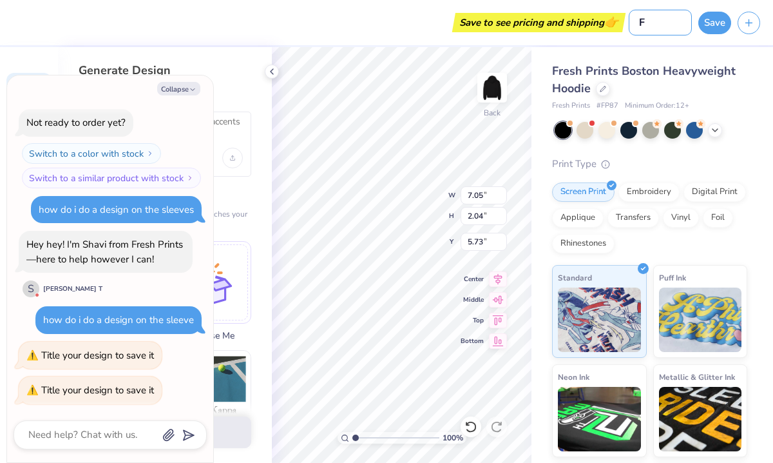
type textarea "x"
type input "FHO"
type textarea "x"
type input "FHOC"
type textarea "x"
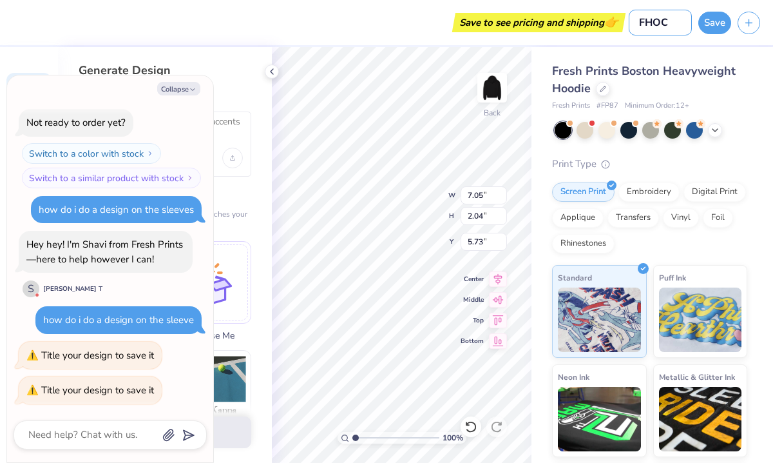
type input "FHOCK"
type textarea "x"
type input "FHOCK"
click at [709, 24] on button "Save" at bounding box center [714, 21] width 33 height 23
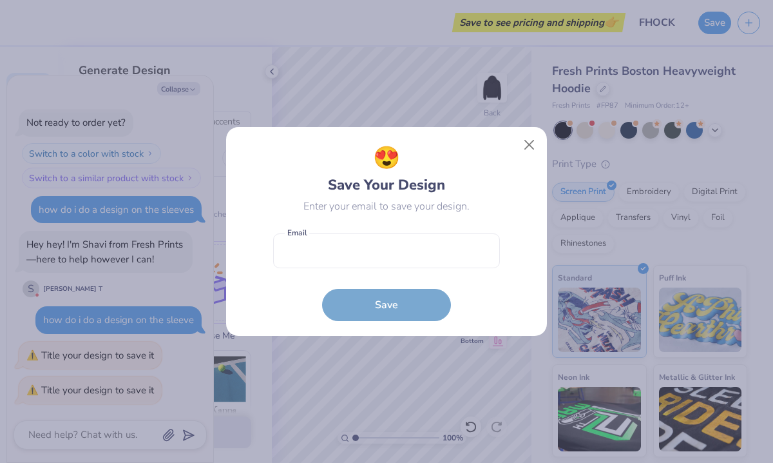
click at [367, 306] on form "Email is a required field Email Save" at bounding box center [386, 274] width 227 height 95
click at [529, 148] on button "Close" at bounding box center [529, 145] width 24 height 24
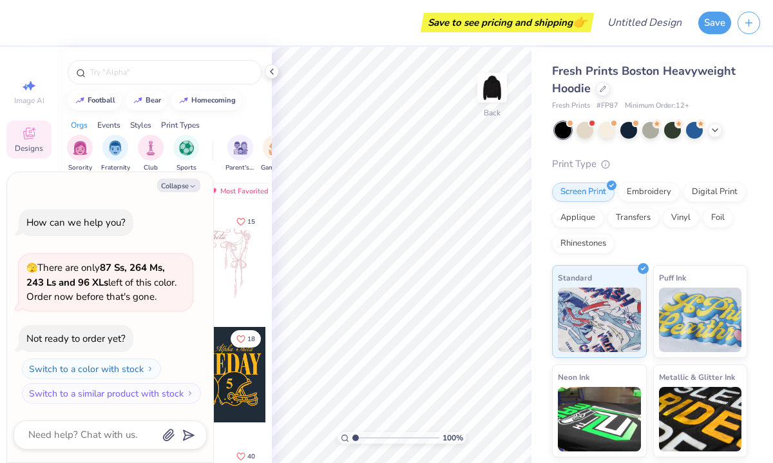
scroll to position [49, 0]
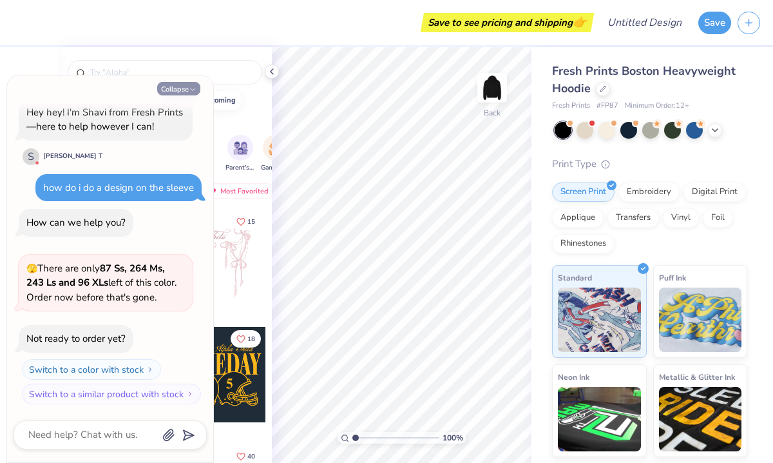
click at [181, 86] on button "Collapse" at bounding box center [178, 89] width 43 height 14
type textarea "x"
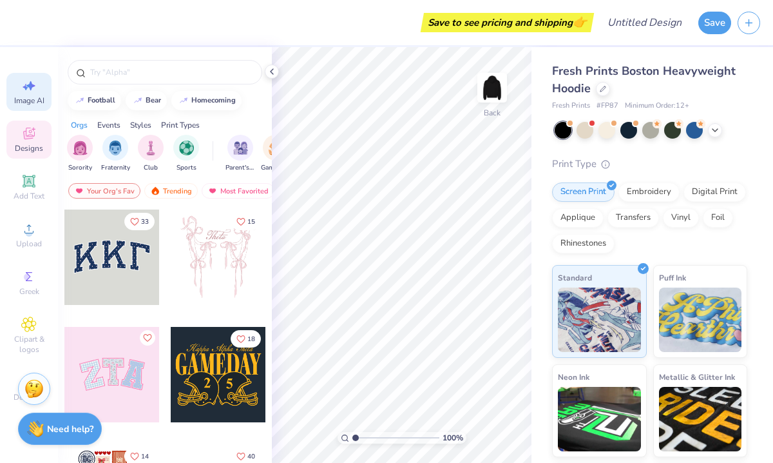
click at [32, 88] on icon at bounding box center [28, 85] width 15 height 15
select select "4"
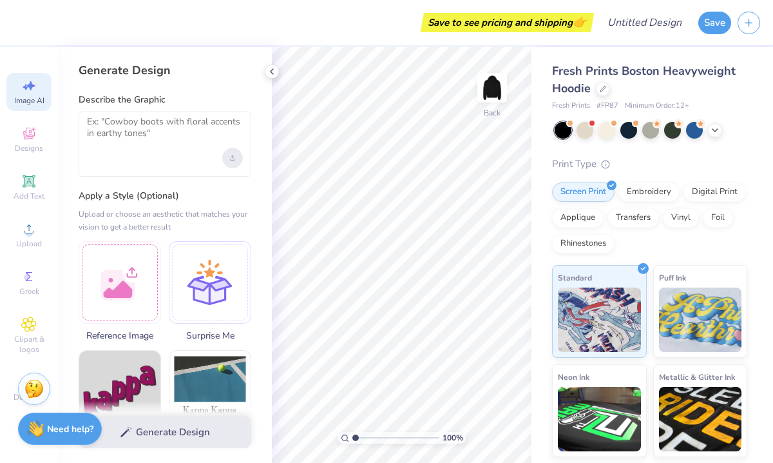
click at [229, 155] on div "Upload image" at bounding box center [232, 158] width 21 height 21
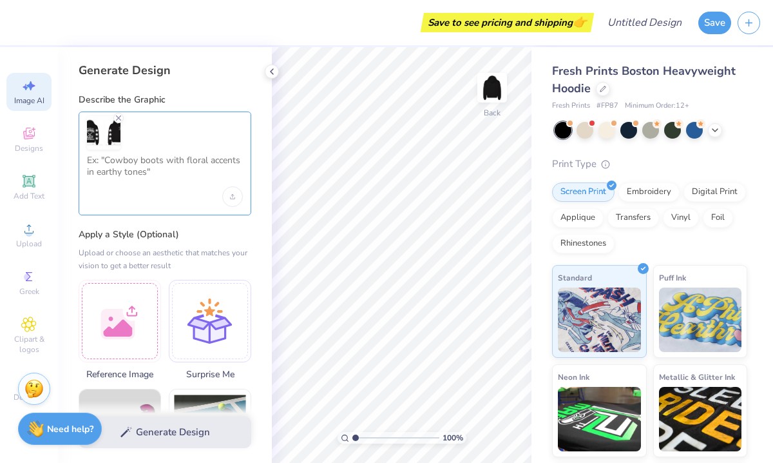
click at [141, 178] on textarea at bounding box center [165, 171] width 156 height 32
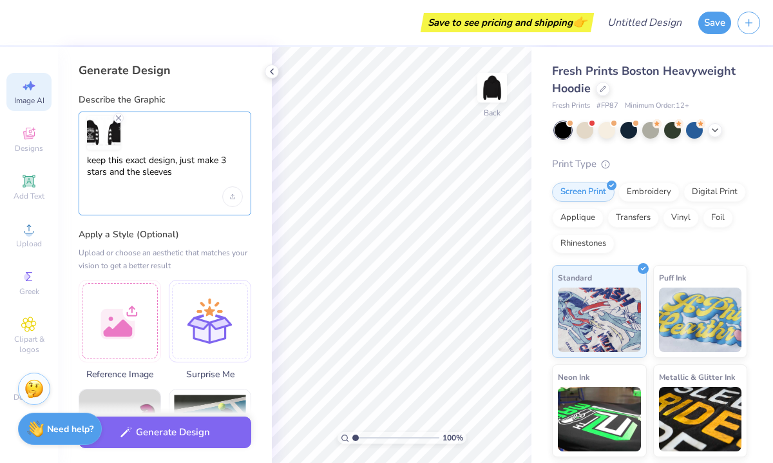
click at [121, 171] on textarea "keep this exact design, just make 3 stars and the sleeves" at bounding box center [165, 171] width 156 height 32
click at [172, 172] on textarea "keep this exact design, just make 3 stars on the sleeves" at bounding box center [165, 171] width 156 height 32
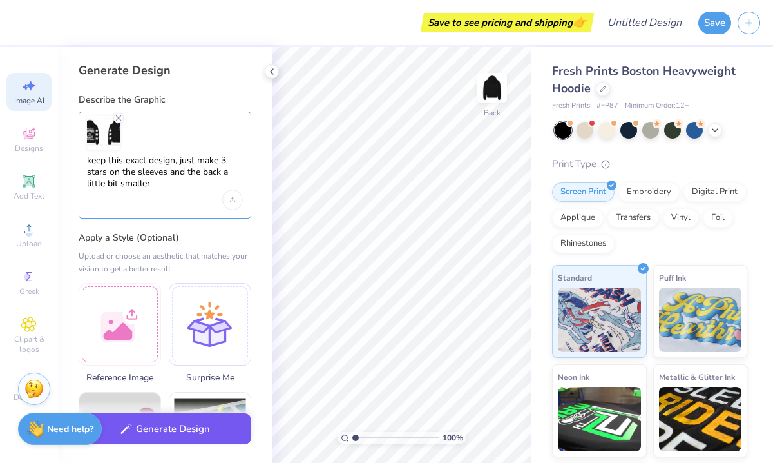
type textarea "keep this exact design, just make 3 stars on the sleeves and the back a little …"
click at [198, 430] on button "Generate Design" at bounding box center [165, 429] width 173 height 32
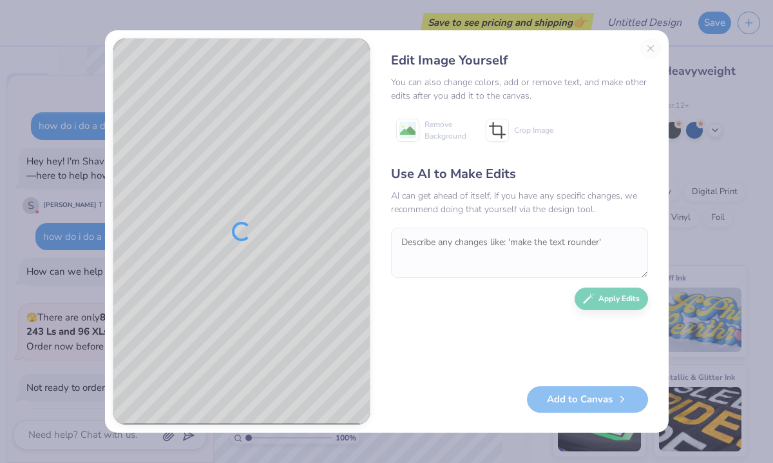
scroll to position [197, 0]
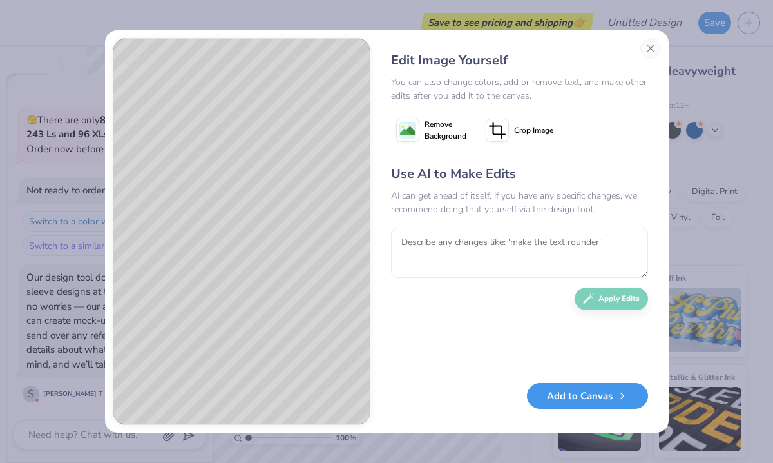
click at [569, 397] on button "Add to Canvas" at bounding box center [587, 396] width 121 height 26
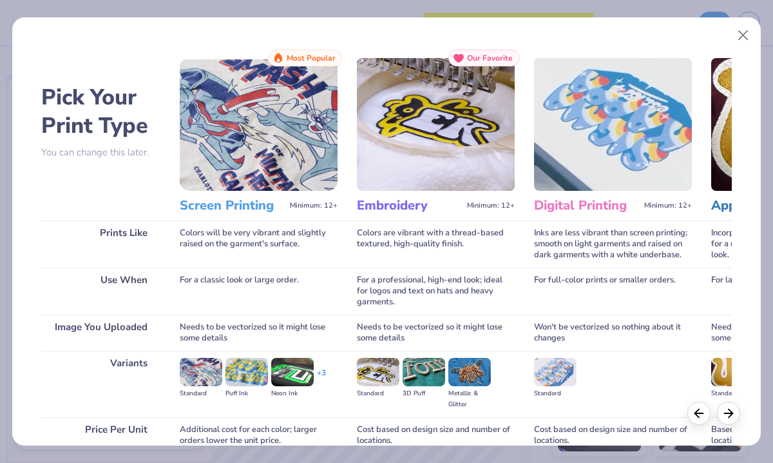
click at [244, 117] on img at bounding box center [259, 124] width 158 height 133
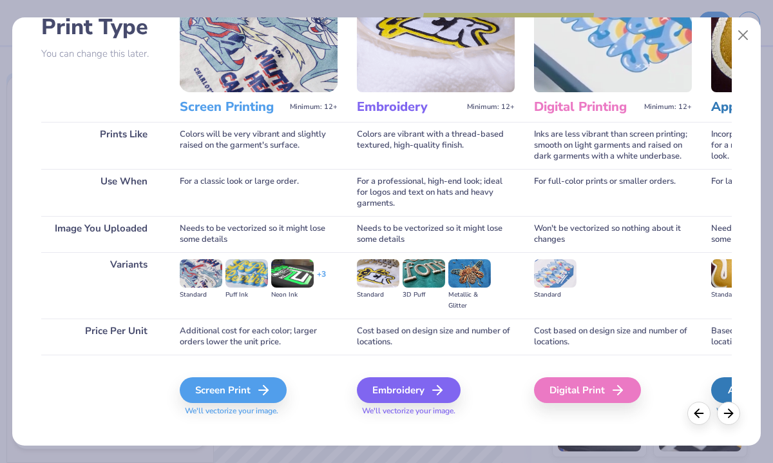
scroll to position [115, 0]
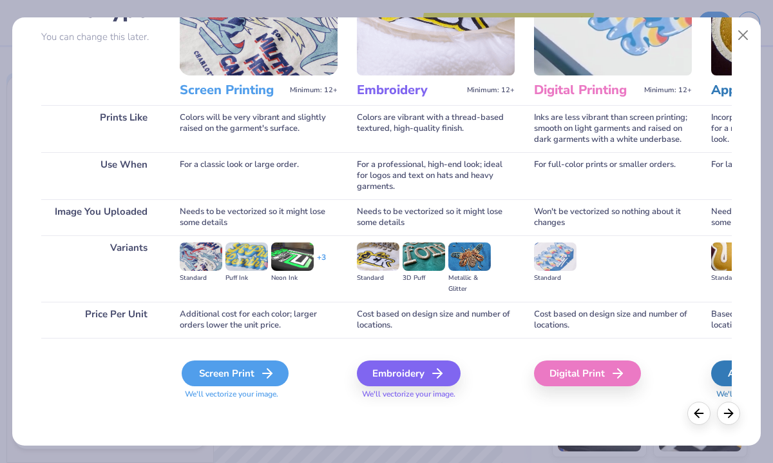
click at [222, 367] on div "Screen Print" at bounding box center [235, 373] width 107 height 26
click at [263, 366] on icon at bounding box center [267, 372] width 15 height 15
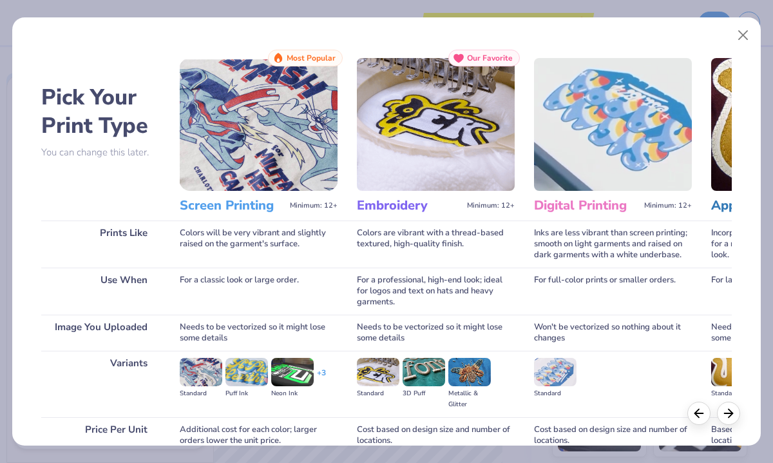
type textarea "x"
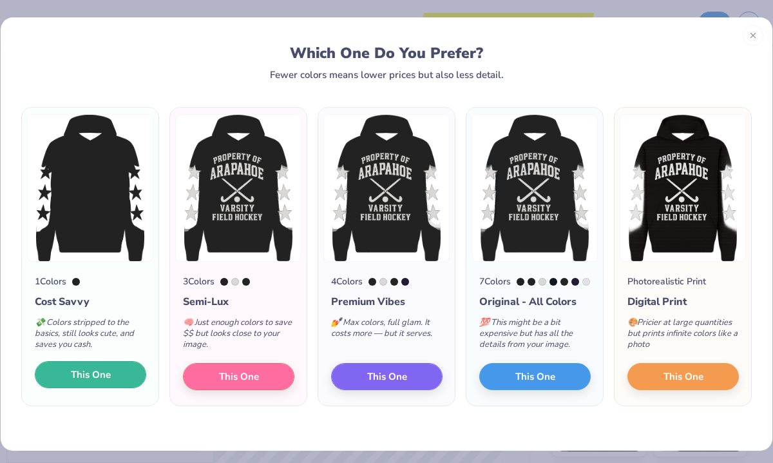
click at [115, 384] on button "This One" at bounding box center [90, 374] width 111 height 27
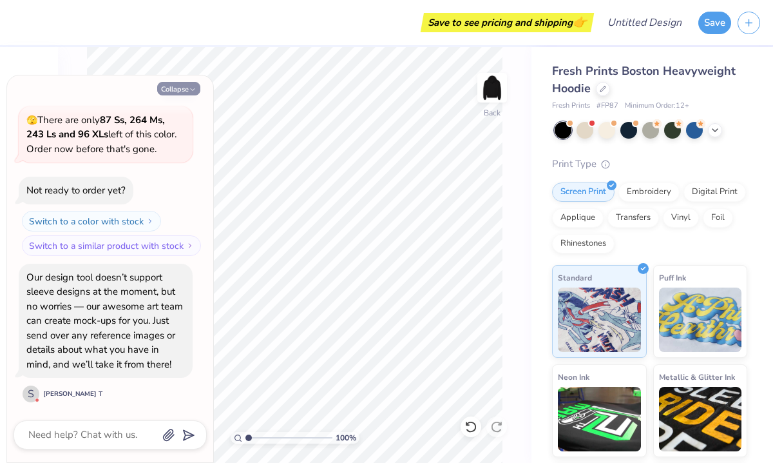
click at [188, 90] on button "Collapse" at bounding box center [178, 89] width 43 height 14
type textarea "x"
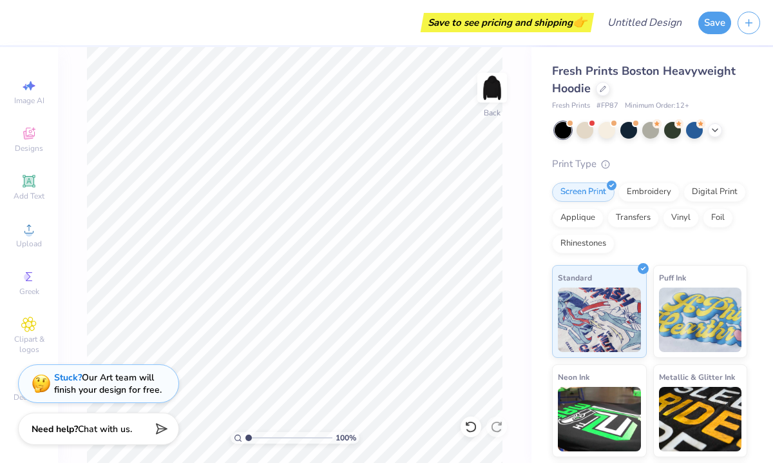
click at [90, 390] on div "Stuck? Our Art team will finish your design for free." at bounding box center [108, 383] width 108 height 24
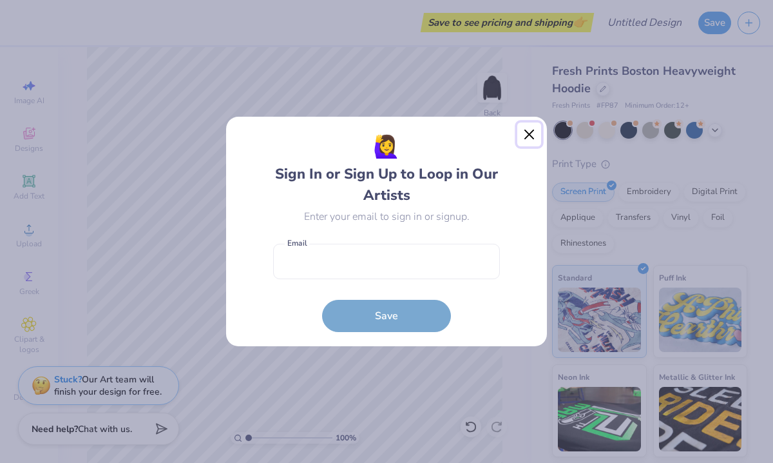
click at [530, 138] on button "Close" at bounding box center [529, 134] width 24 height 24
